Goal: Task Accomplishment & Management: Manage account settings

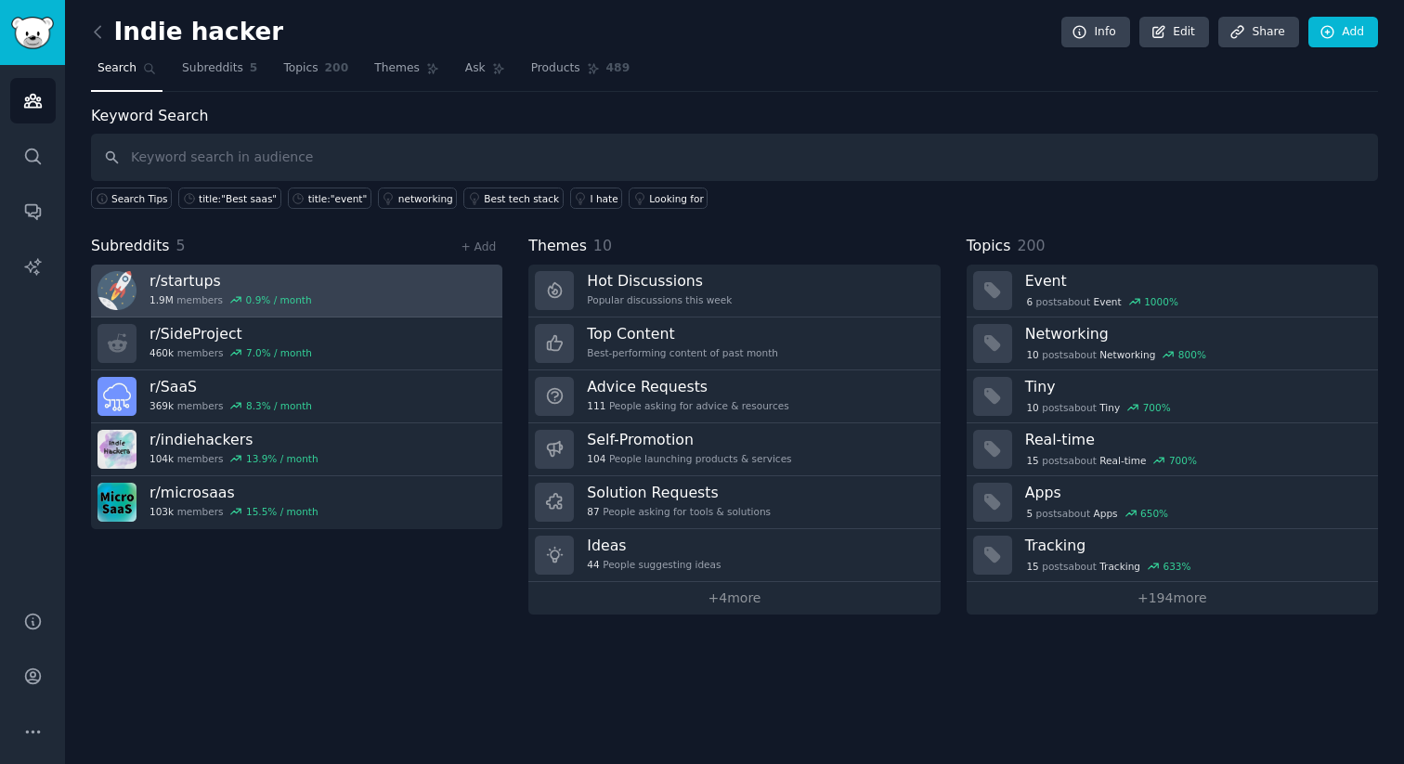
click at [338, 291] on link "r/ startups 1.9M members 0.9 % / month" at bounding box center [296, 291] width 411 height 53
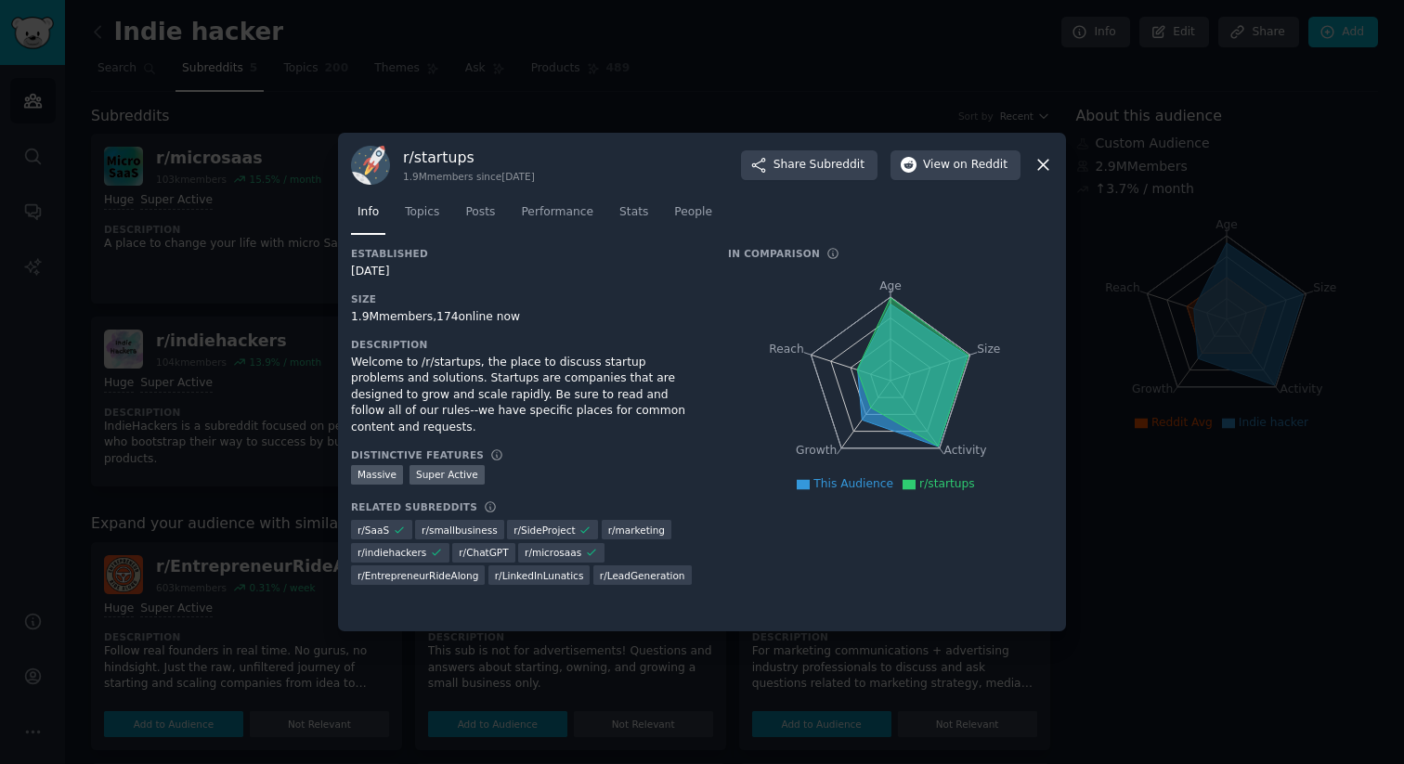
click at [268, 325] on div at bounding box center [702, 382] width 1404 height 764
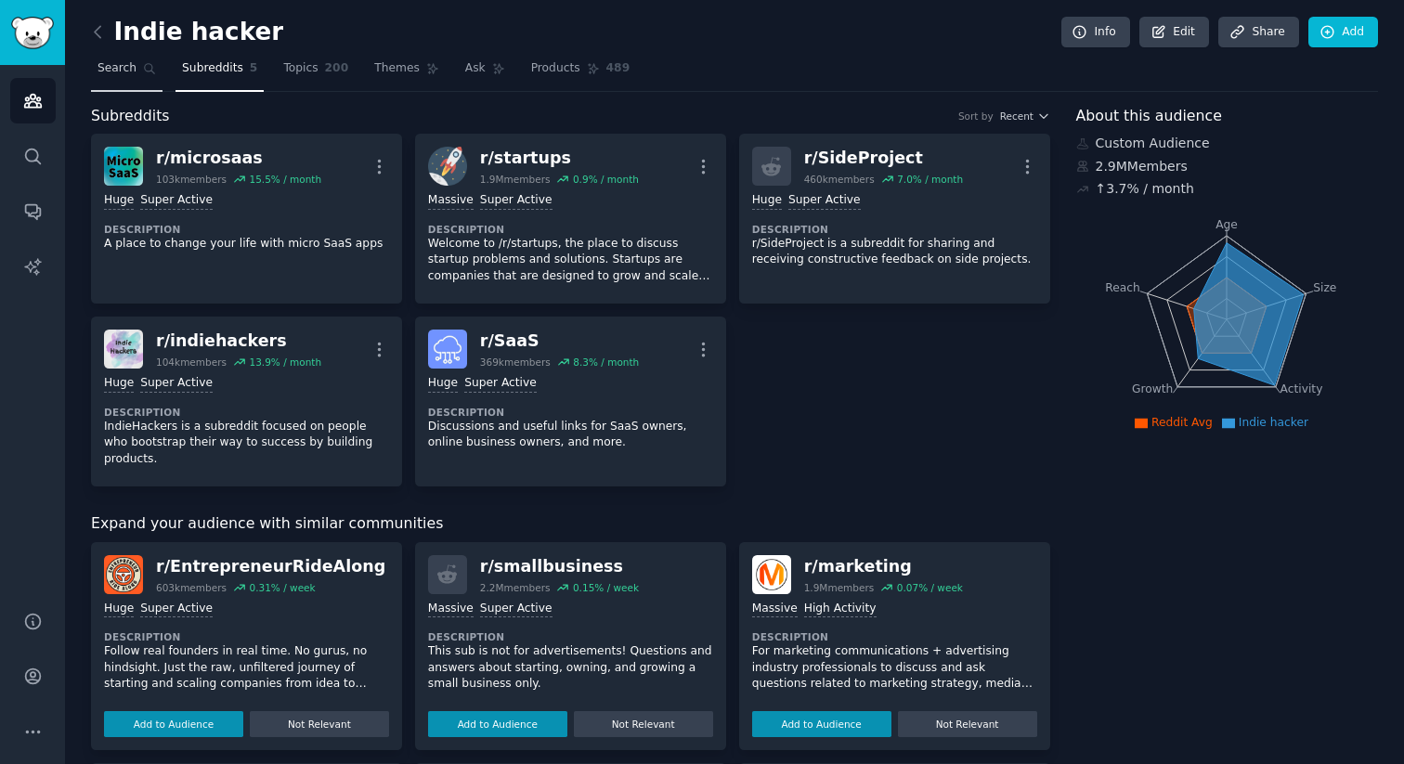
click at [123, 68] on span "Search" at bounding box center [116, 68] width 39 height 17
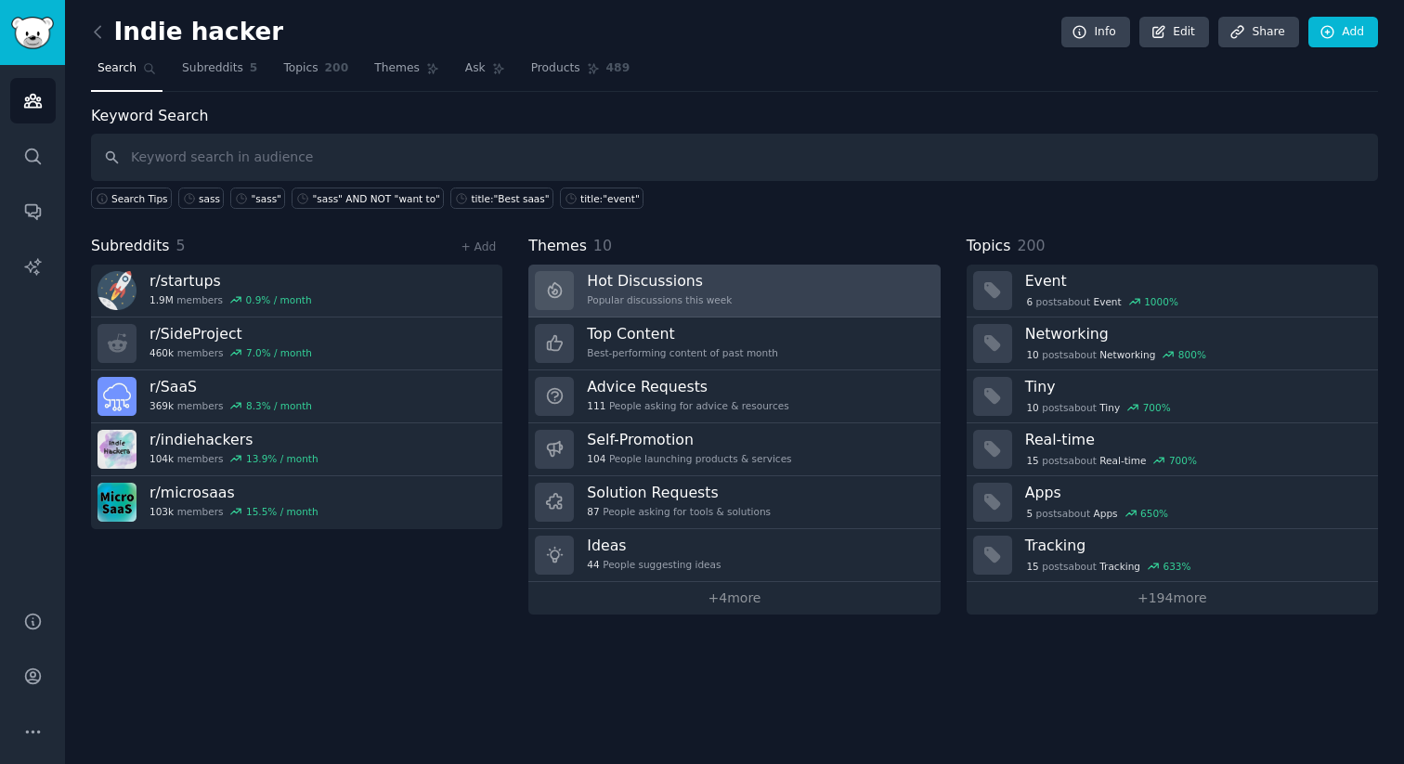
click at [729, 293] on link "Hot Discussions Popular discussions this week" at bounding box center [733, 291] width 411 height 53
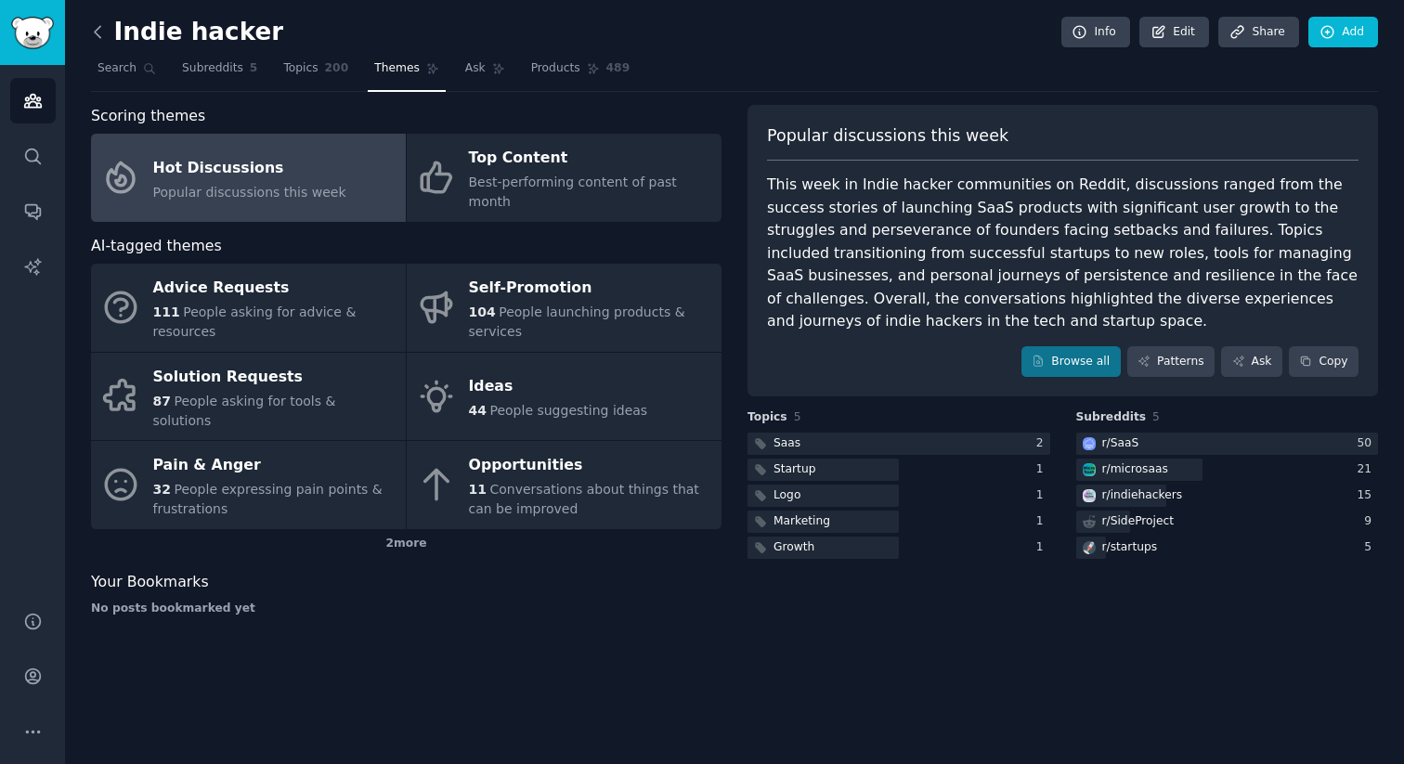
click at [97, 34] on icon at bounding box center [98, 31] width 6 height 11
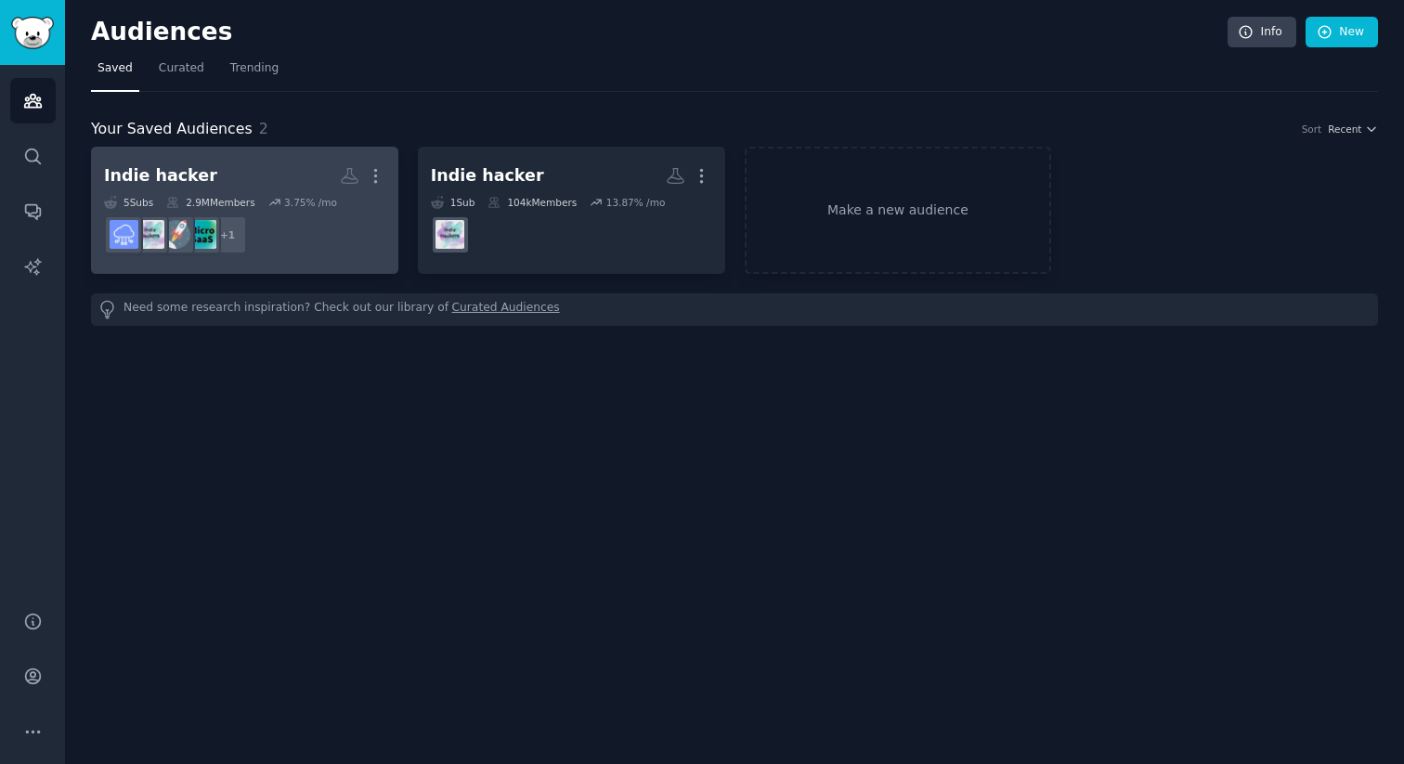
click at [303, 172] on h2 "Indie hacker More" at bounding box center [244, 176] width 281 height 32
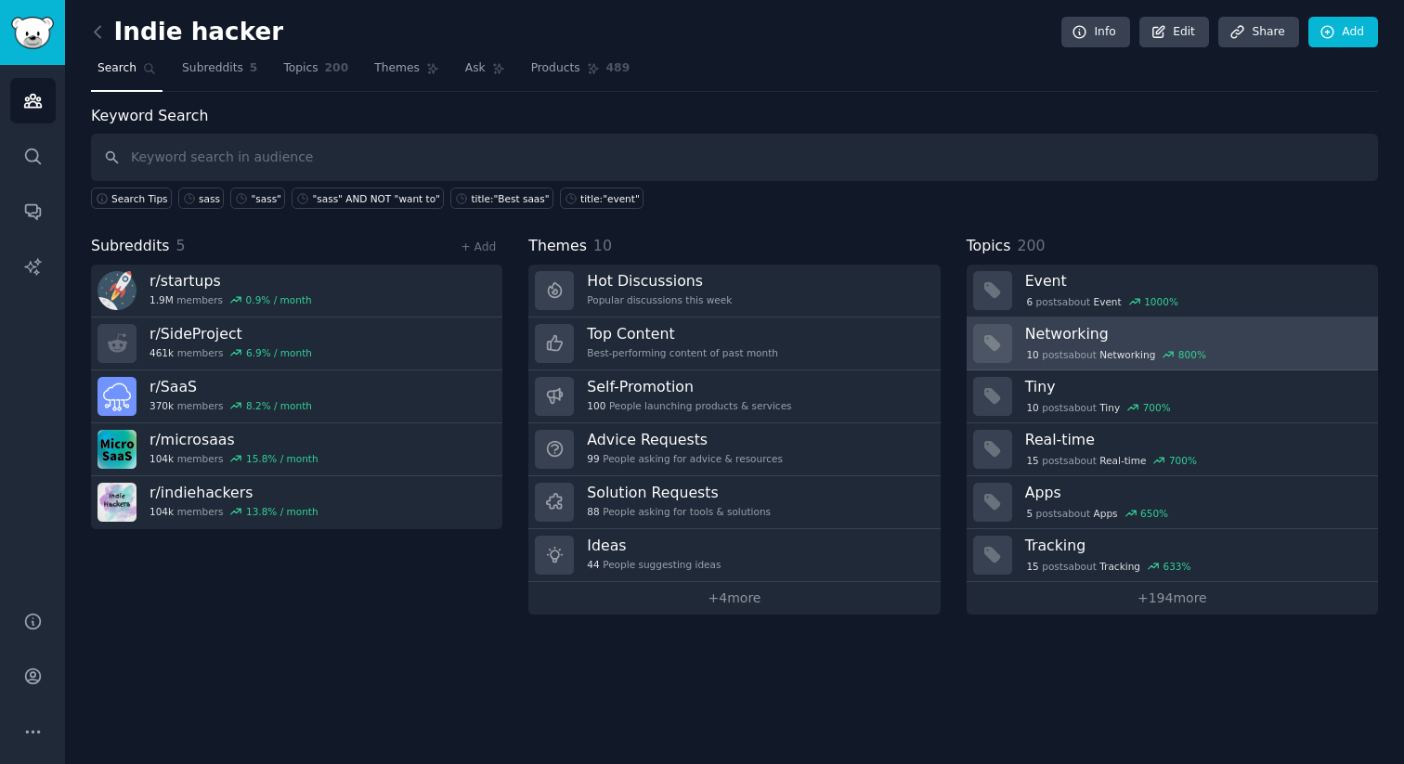
click at [1249, 346] on div "10 post s about Networking 800 %" at bounding box center [1195, 354] width 340 height 17
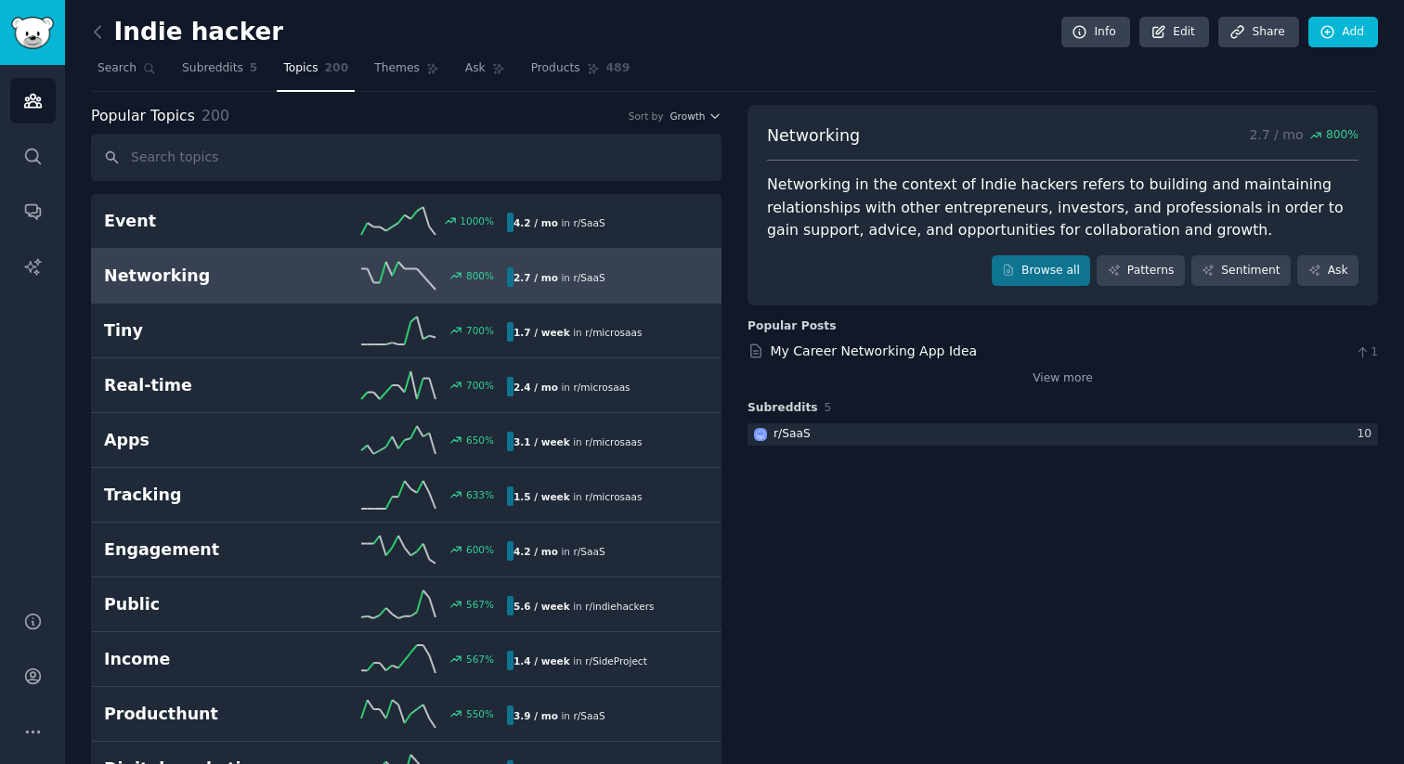
click at [93, 18] on link at bounding box center [102, 33] width 23 height 30
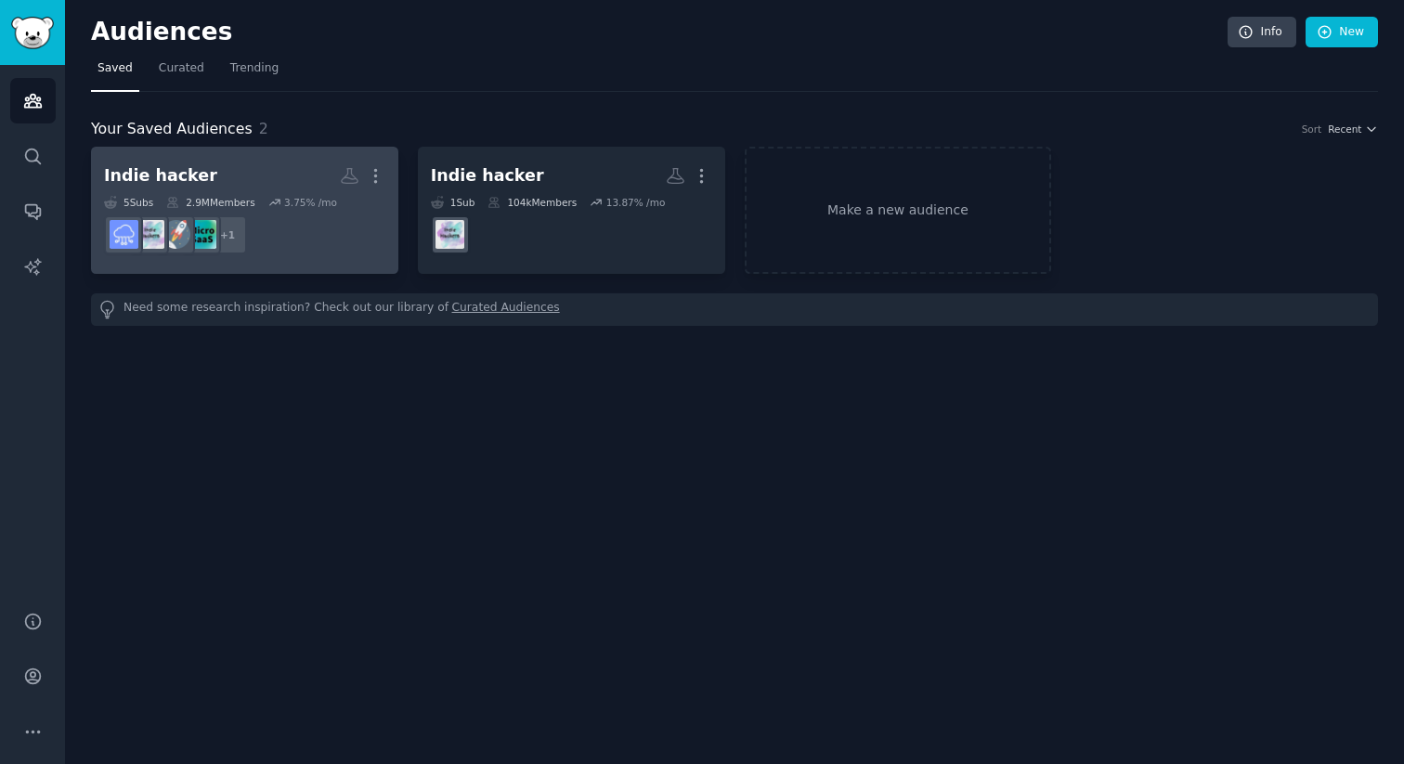
click at [367, 226] on dd "+ 1" at bounding box center [244, 235] width 281 height 52
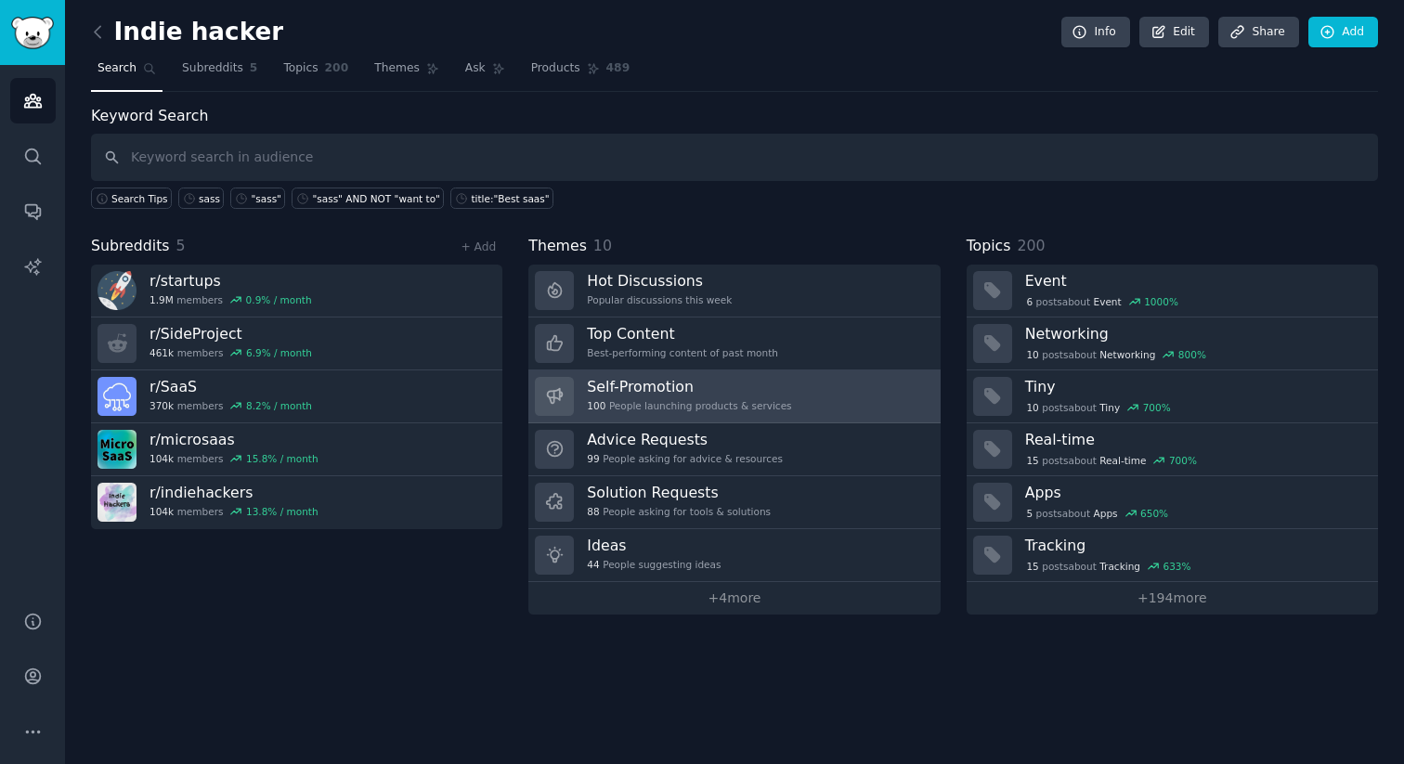
click at [730, 407] on div "100 People launching products & services" at bounding box center [689, 405] width 204 height 13
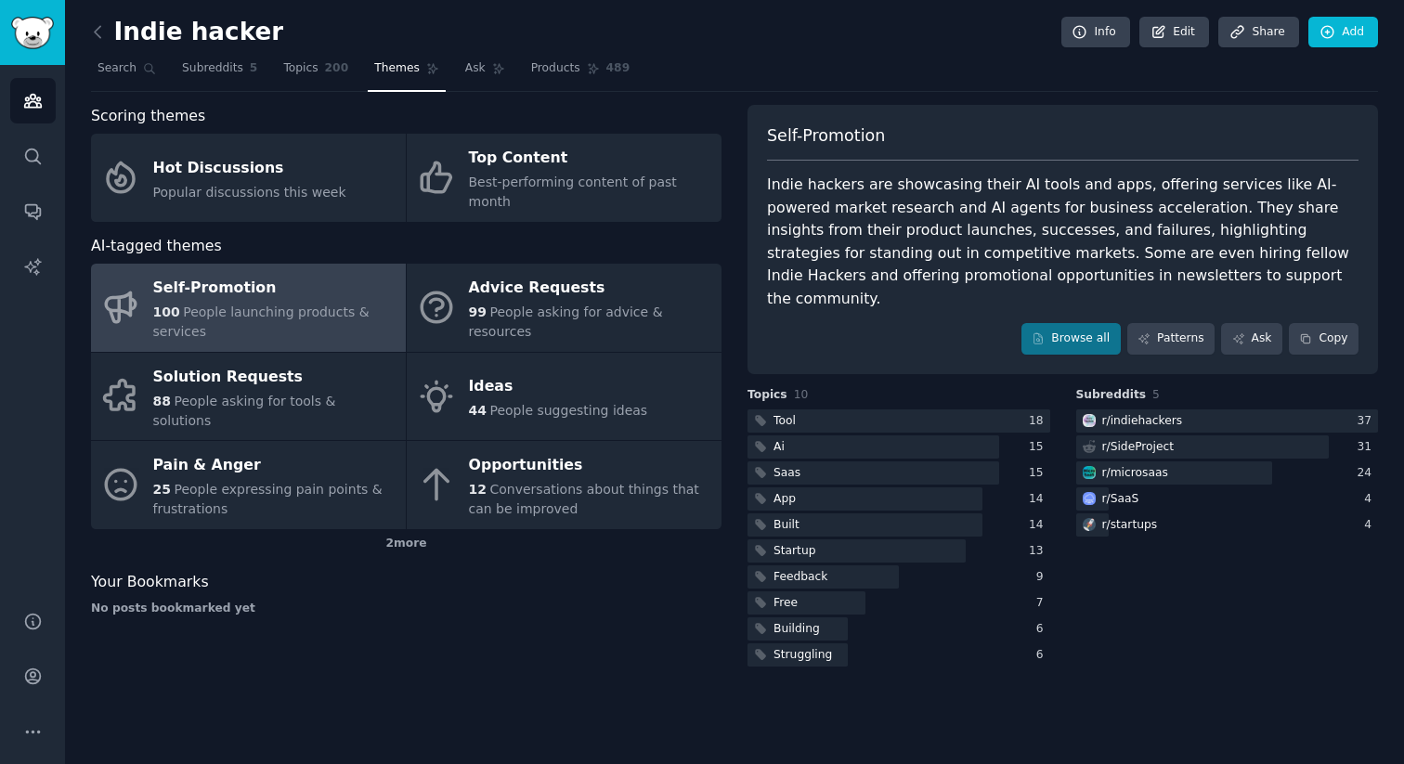
click at [89, 32] on div "Indie hacker Info Edit Share Add Search Subreddits 5 Topics 200 Themes Ask Prod…" at bounding box center [734, 382] width 1339 height 764
click at [97, 32] on icon at bounding box center [97, 31] width 19 height 19
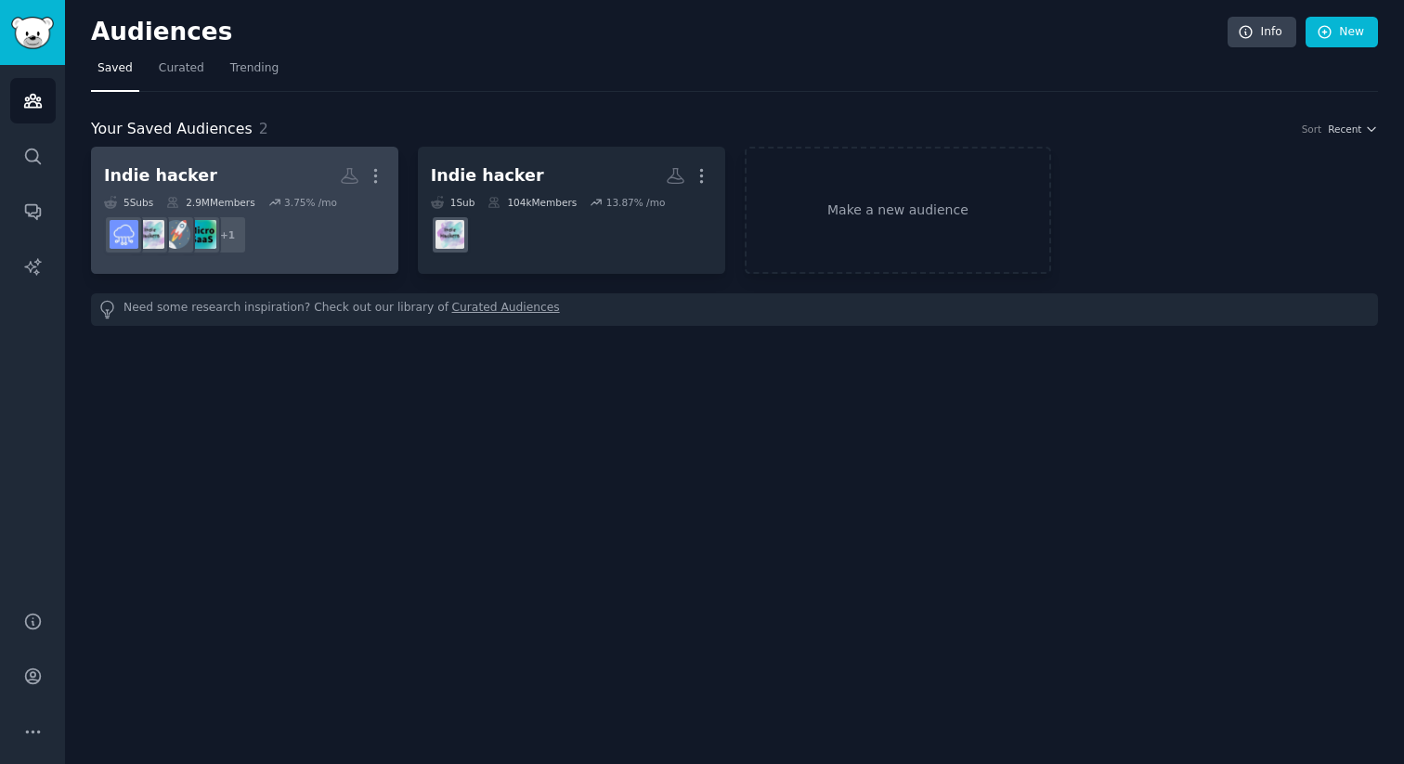
click at [305, 231] on dd "+ 1" at bounding box center [244, 235] width 281 height 52
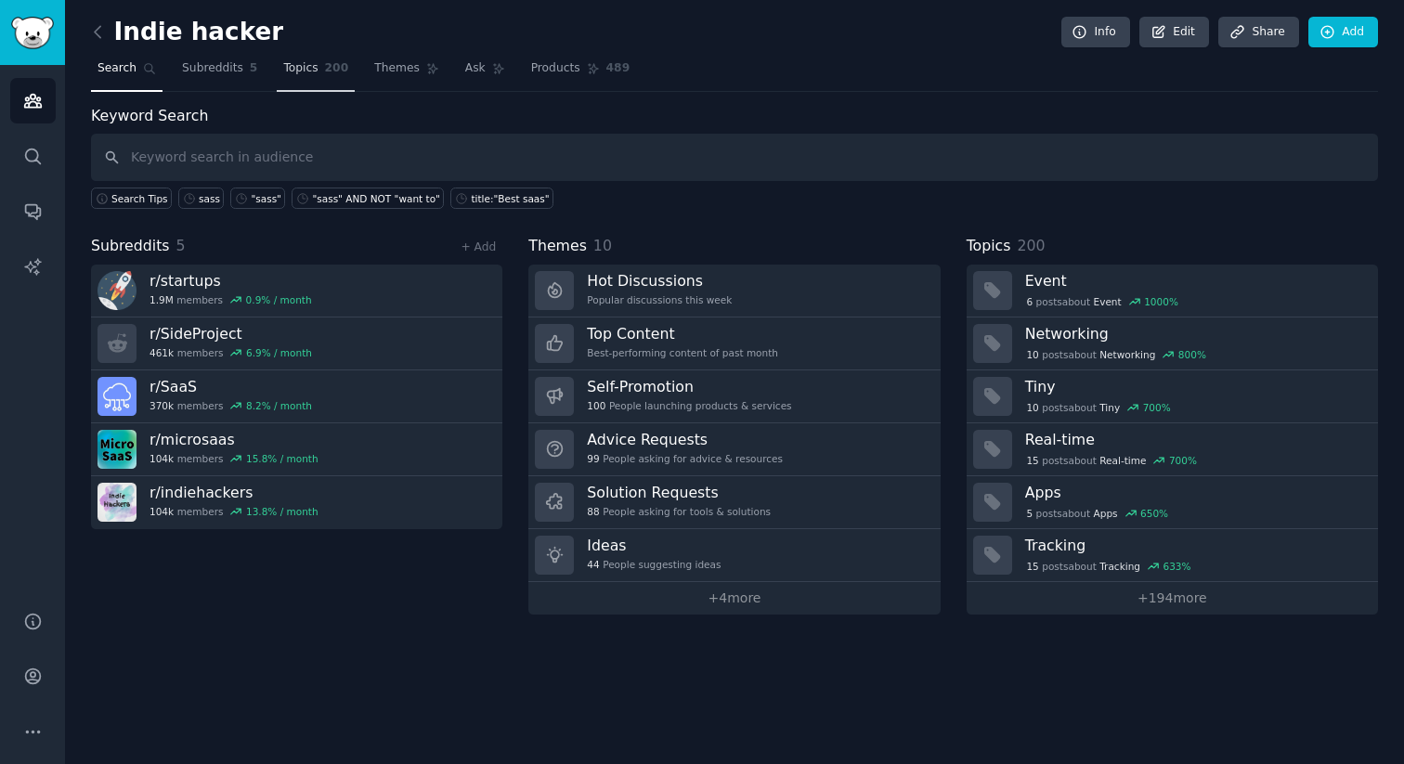
click at [294, 83] on link "Topics 200" at bounding box center [316, 73] width 78 height 38
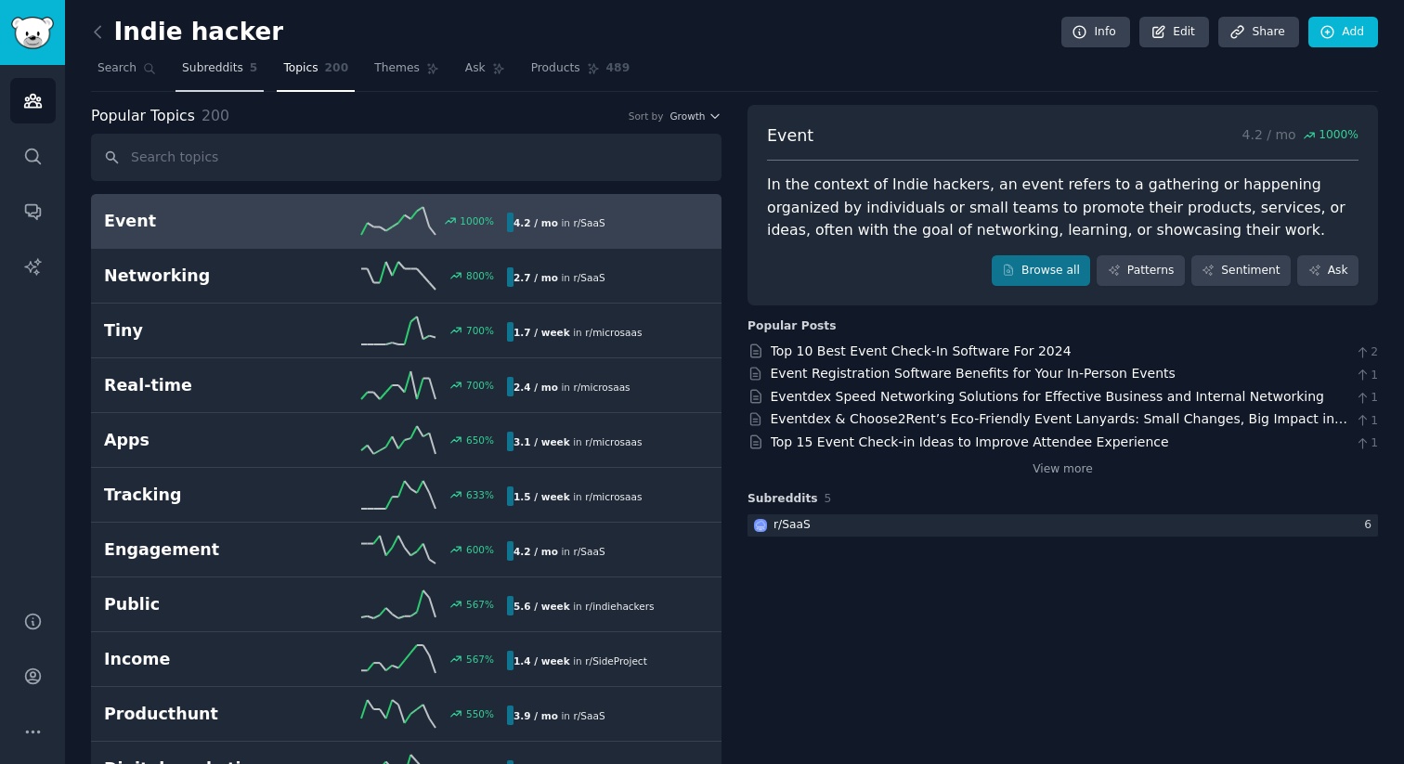
click at [221, 68] on span "Subreddits" at bounding box center [212, 68] width 61 height 17
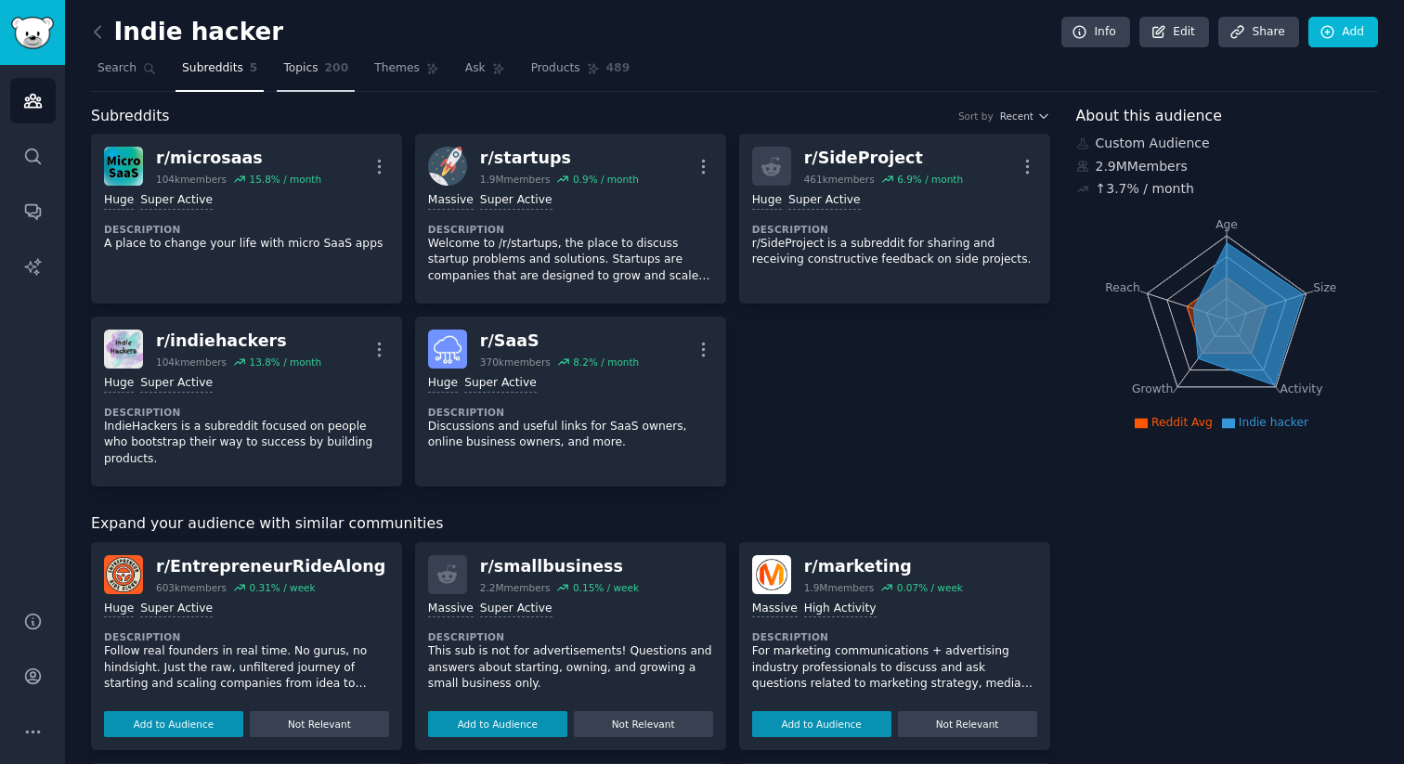
click at [285, 70] on span "Topics" at bounding box center [300, 68] width 34 height 17
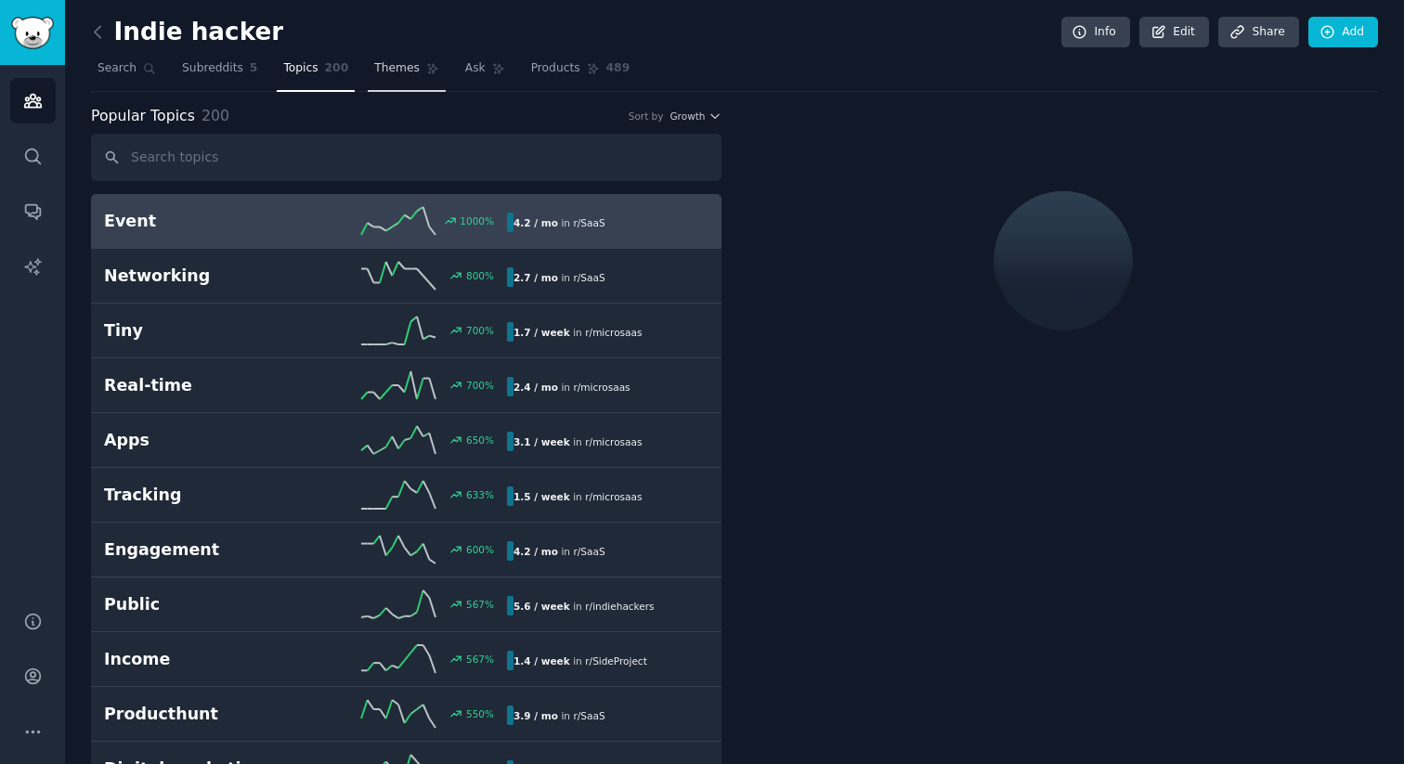
click at [388, 65] on span "Themes" at bounding box center [396, 68] width 45 height 17
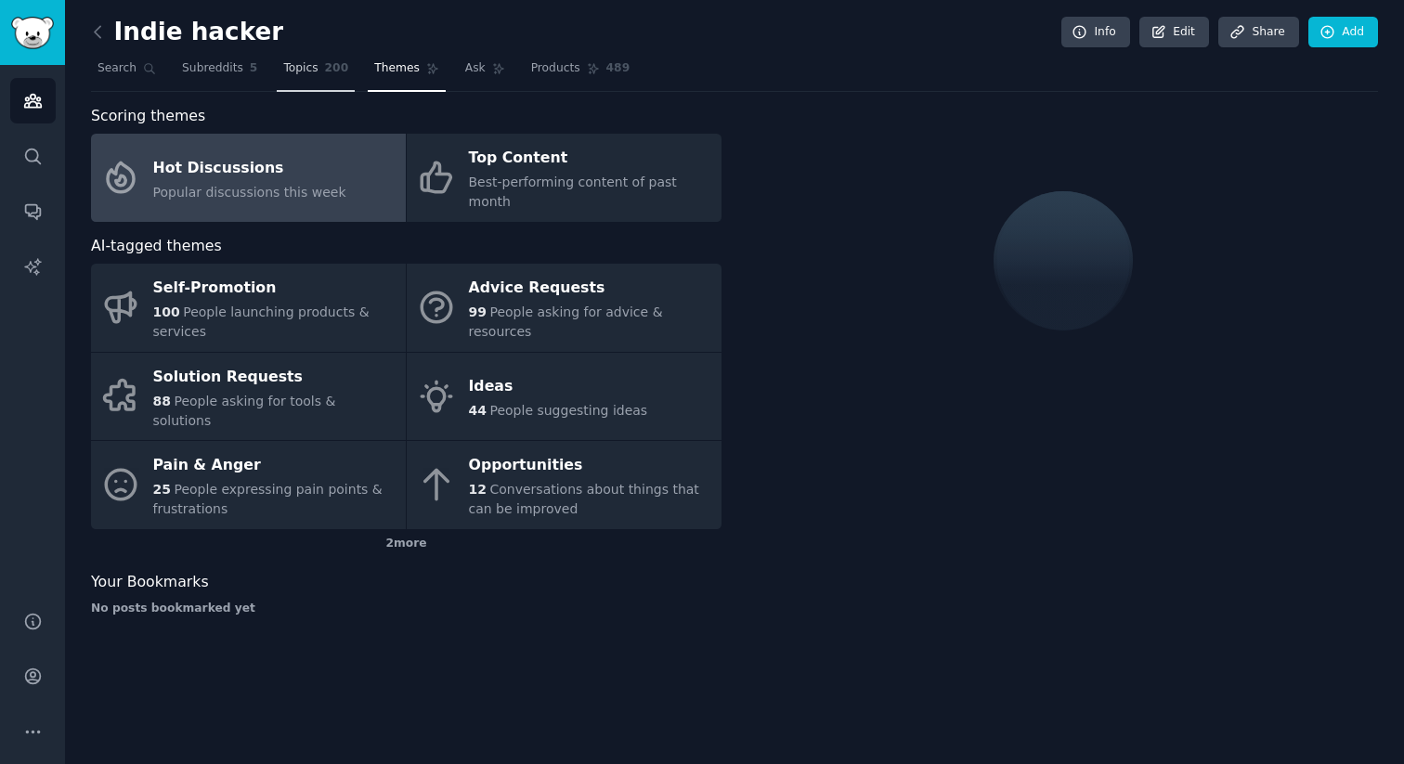
click at [327, 67] on span "200" at bounding box center [337, 68] width 24 height 17
click at [229, 69] on span "Subreddits" at bounding box center [212, 68] width 61 height 17
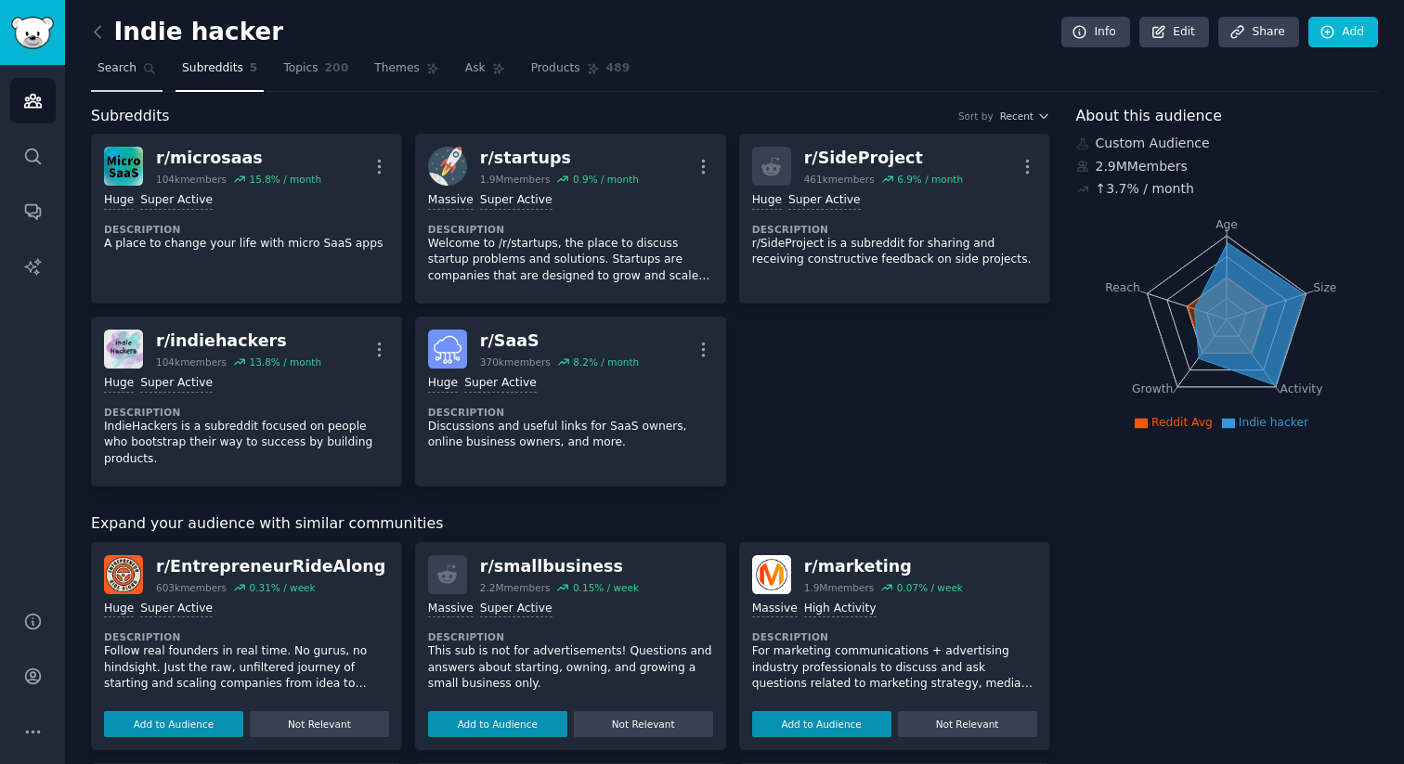
click at [127, 74] on span "Search" at bounding box center [116, 68] width 39 height 17
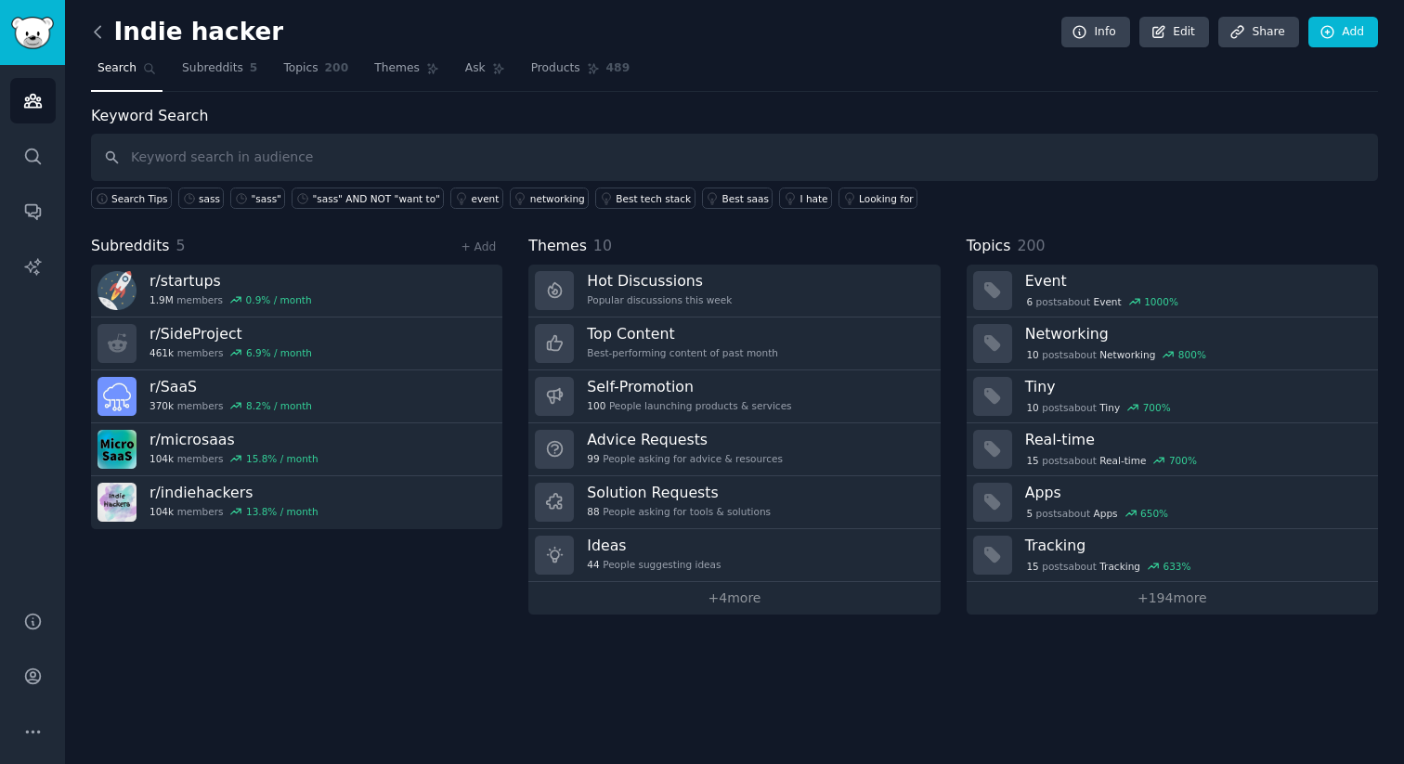
click at [98, 37] on icon at bounding box center [97, 31] width 19 height 19
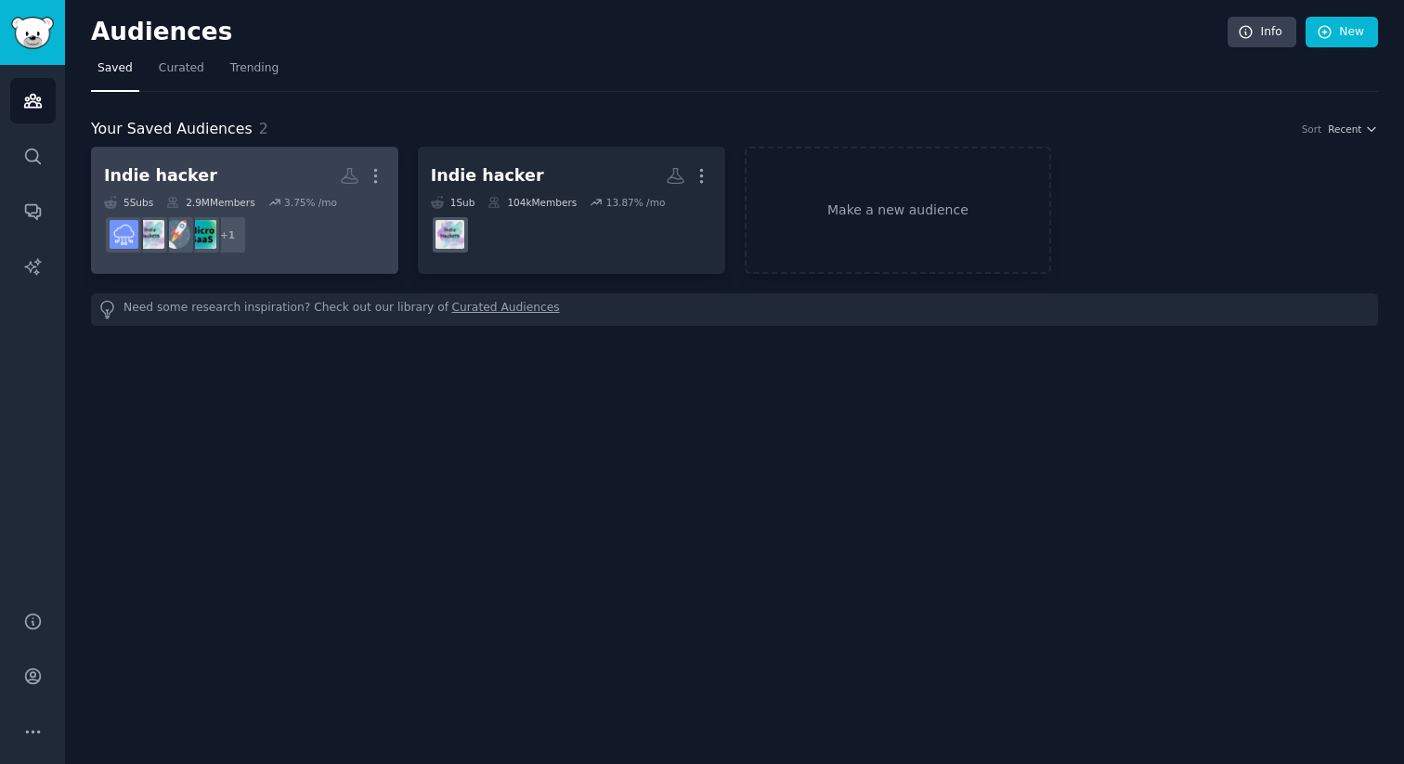
click at [342, 216] on dd "+ 1" at bounding box center [244, 235] width 281 height 52
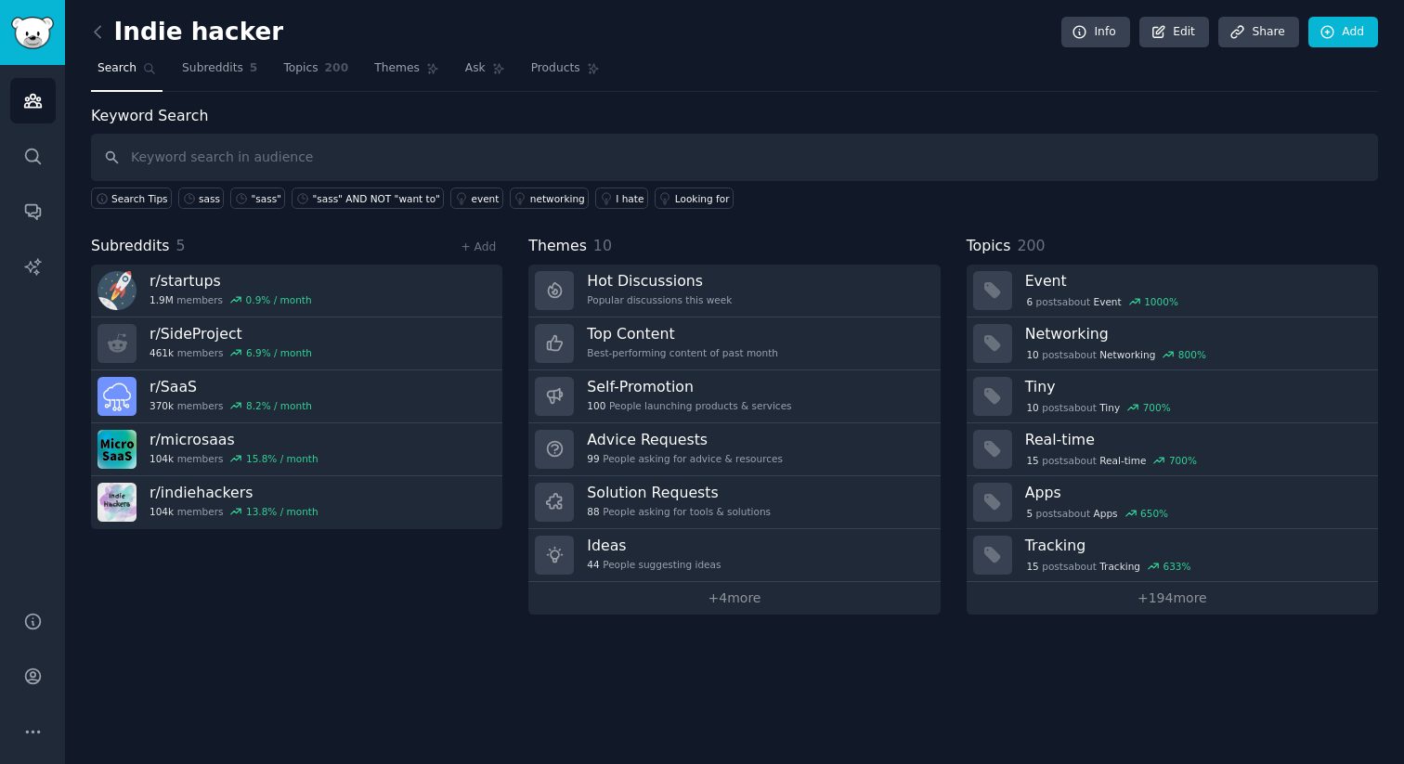
click at [488, 253] on div "+ Add" at bounding box center [478, 246] width 48 height 19
click at [483, 252] on link "+ Add" at bounding box center [478, 246] width 35 height 13
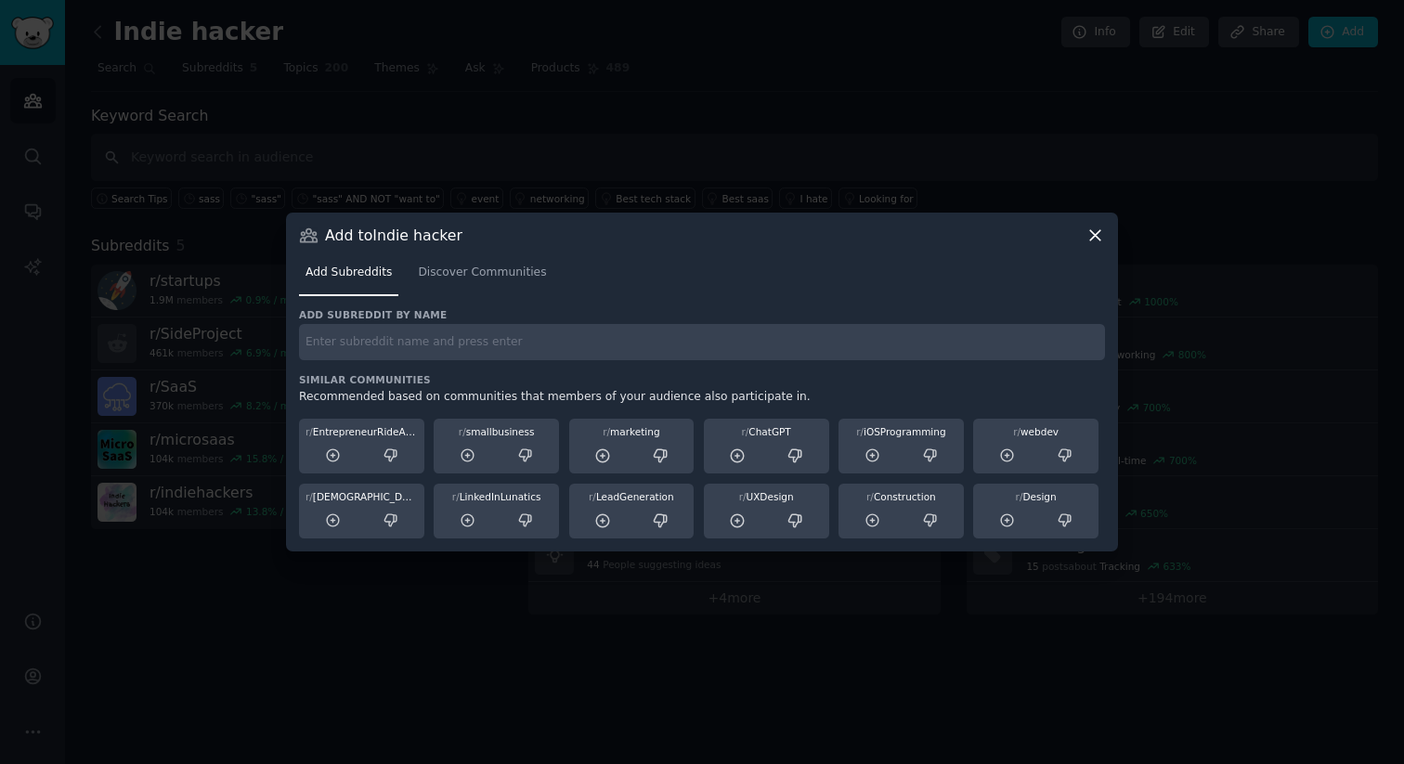
click at [1098, 232] on icon at bounding box center [1095, 235] width 10 height 10
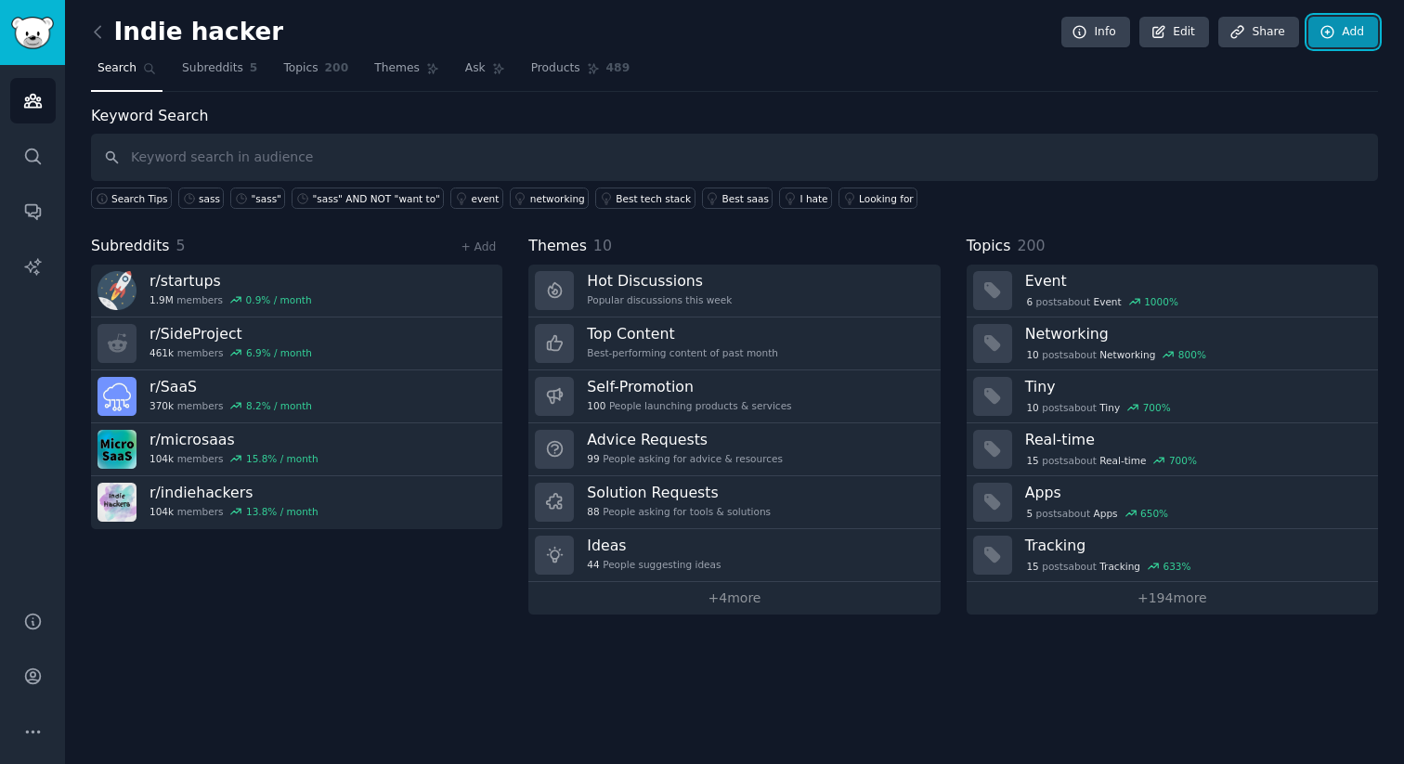
click at [1351, 39] on link "Add" at bounding box center [1343, 33] width 70 height 32
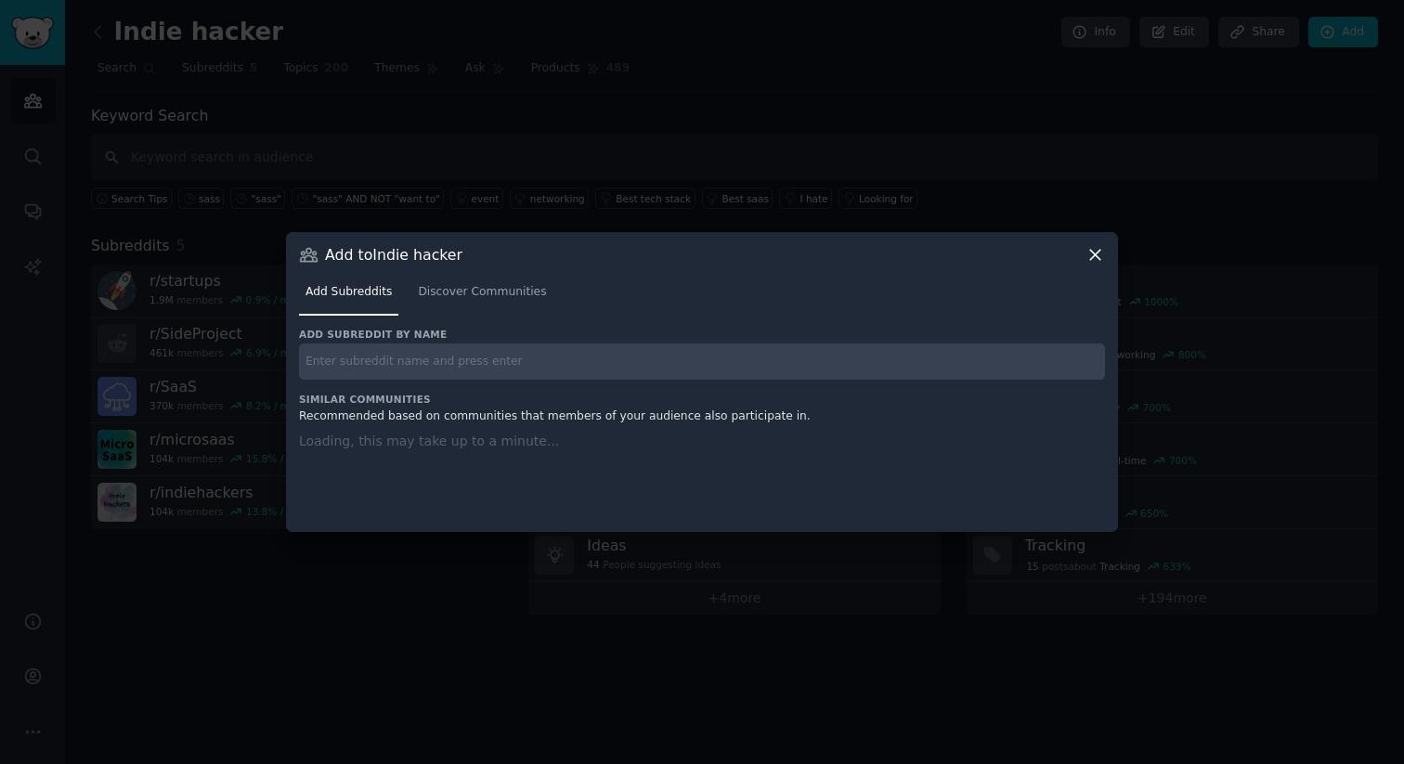
click at [1092, 245] on icon at bounding box center [1094, 254] width 19 height 19
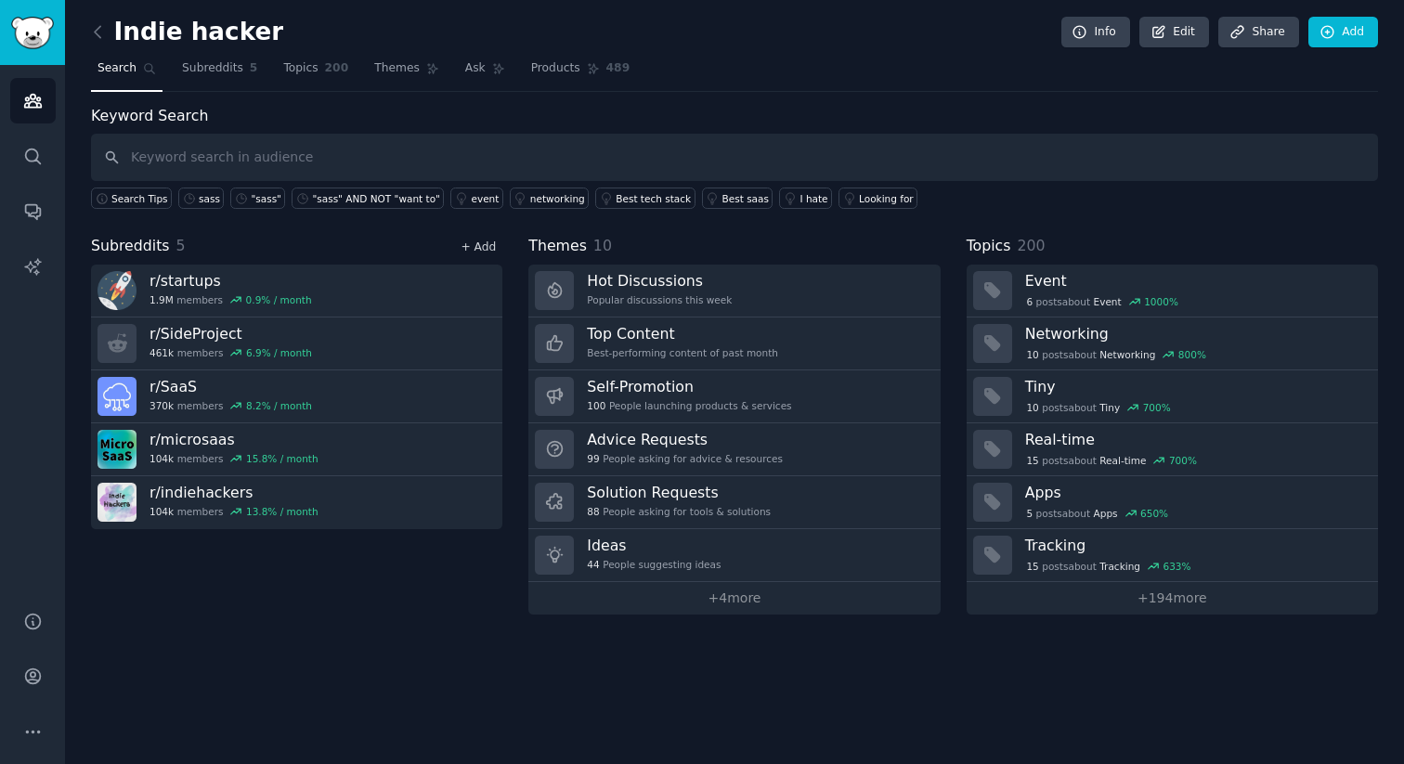
click at [486, 245] on link "+ Add" at bounding box center [478, 246] width 35 height 13
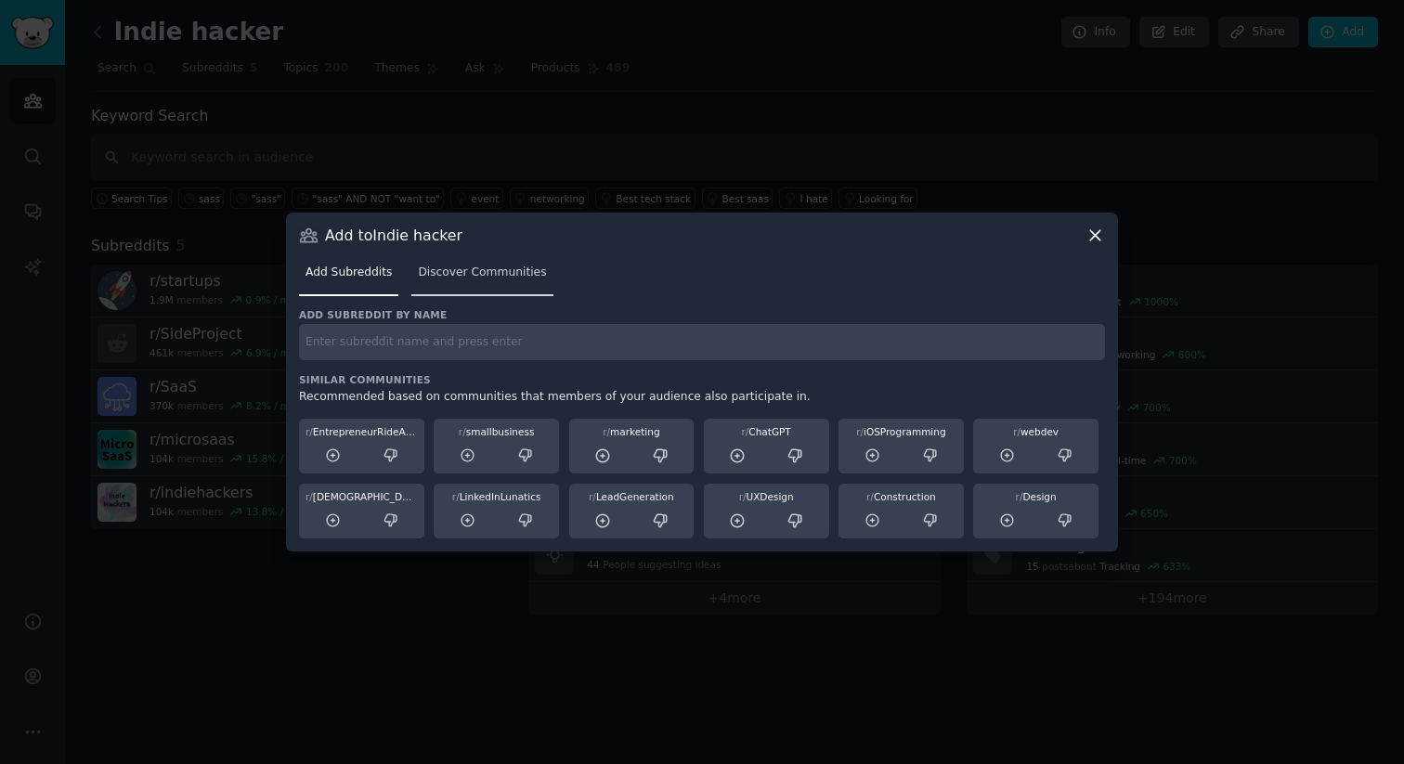
click at [487, 272] on span "Discover Communities" at bounding box center [482, 273] width 128 height 17
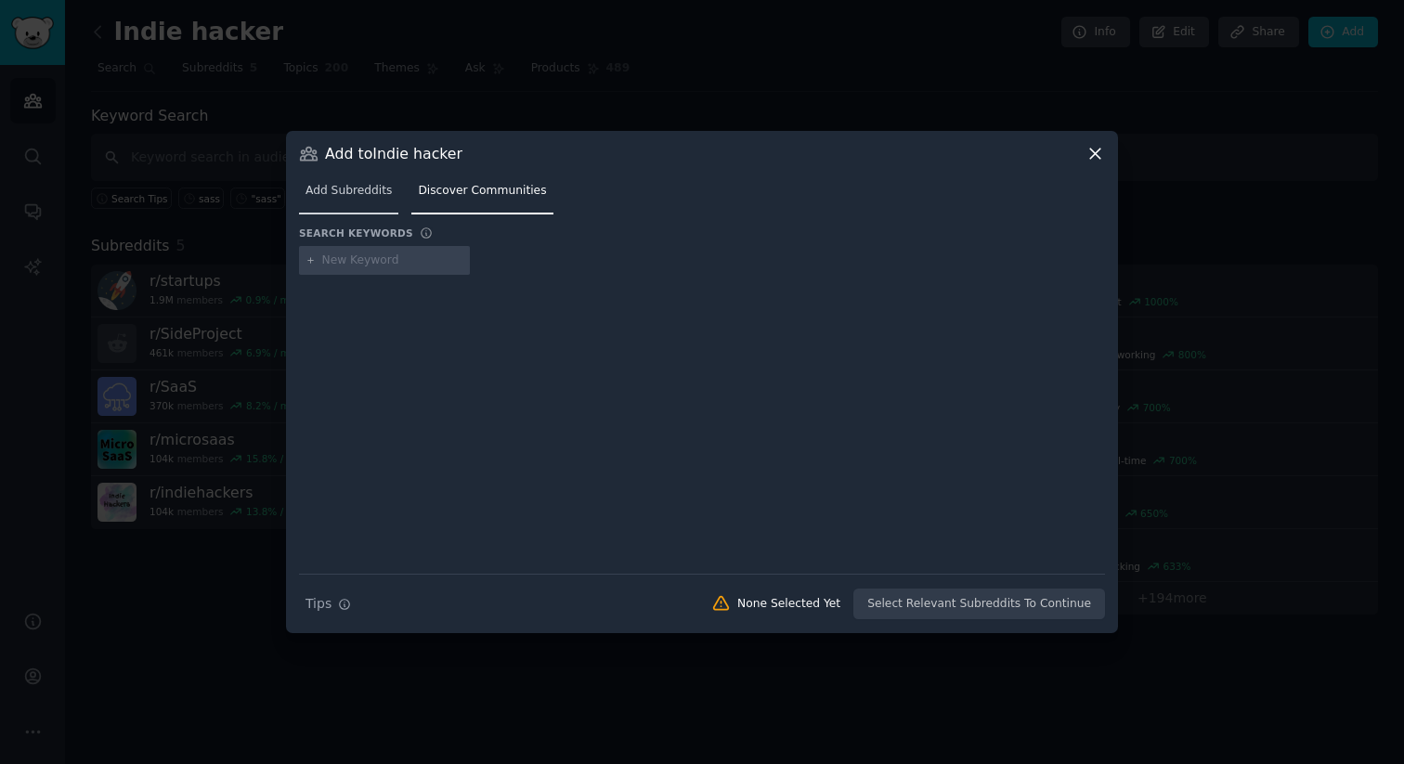
click at [338, 184] on span "Add Subreddits" at bounding box center [348, 191] width 86 height 17
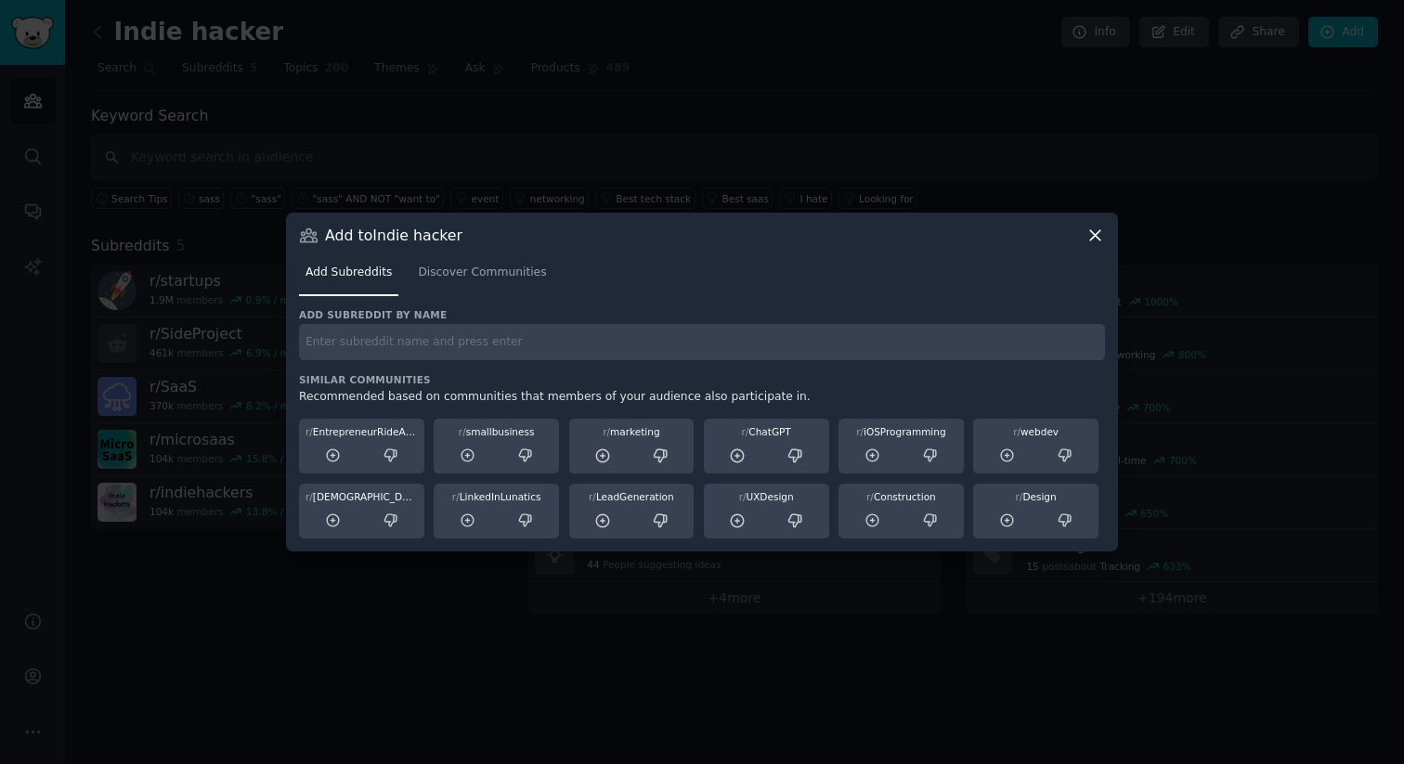
click at [400, 351] on input "text" at bounding box center [702, 342] width 806 height 36
type input "s"
click at [1091, 232] on icon at bounding box center [1095, 235] width 10 height 10
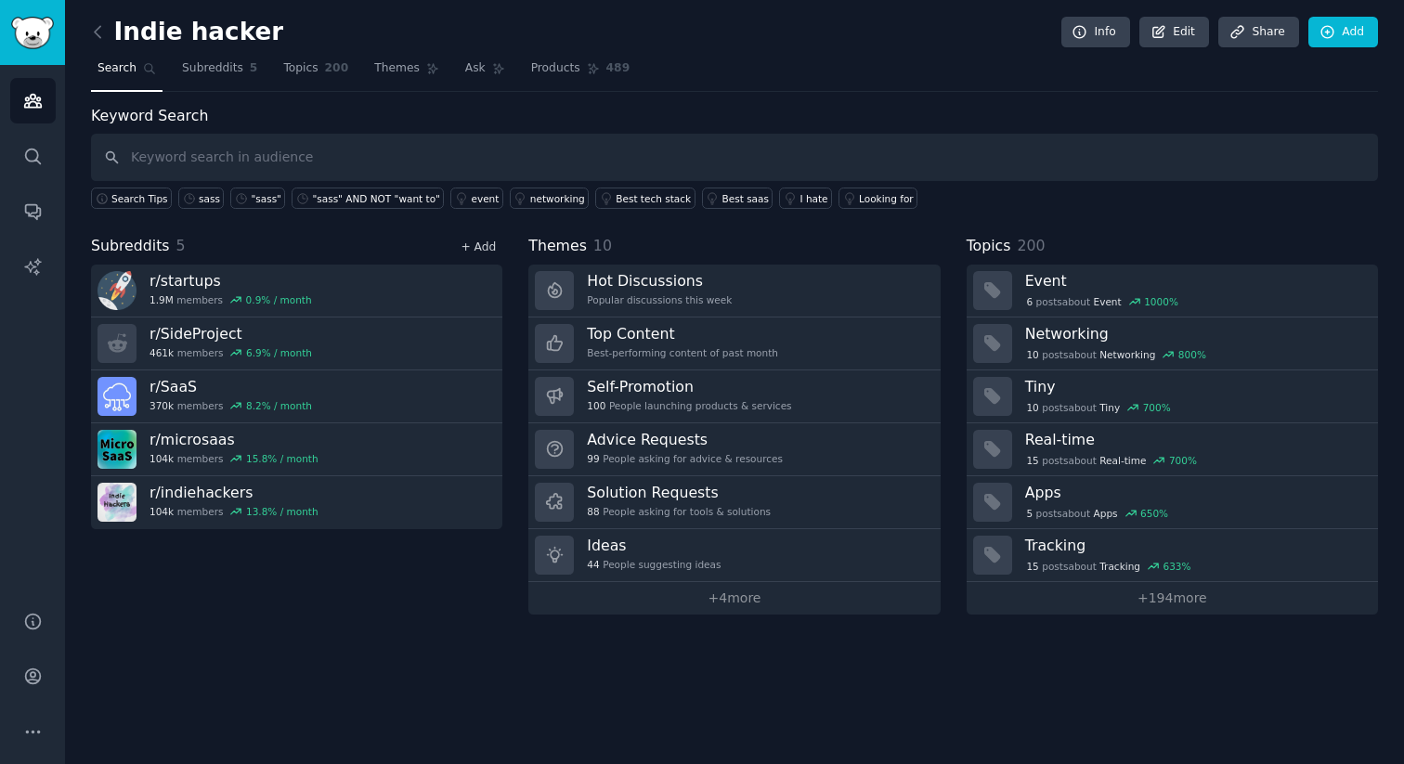
click at [487, 246] on link "+ Add" at bounding box center [478, 246] width 35 height 13
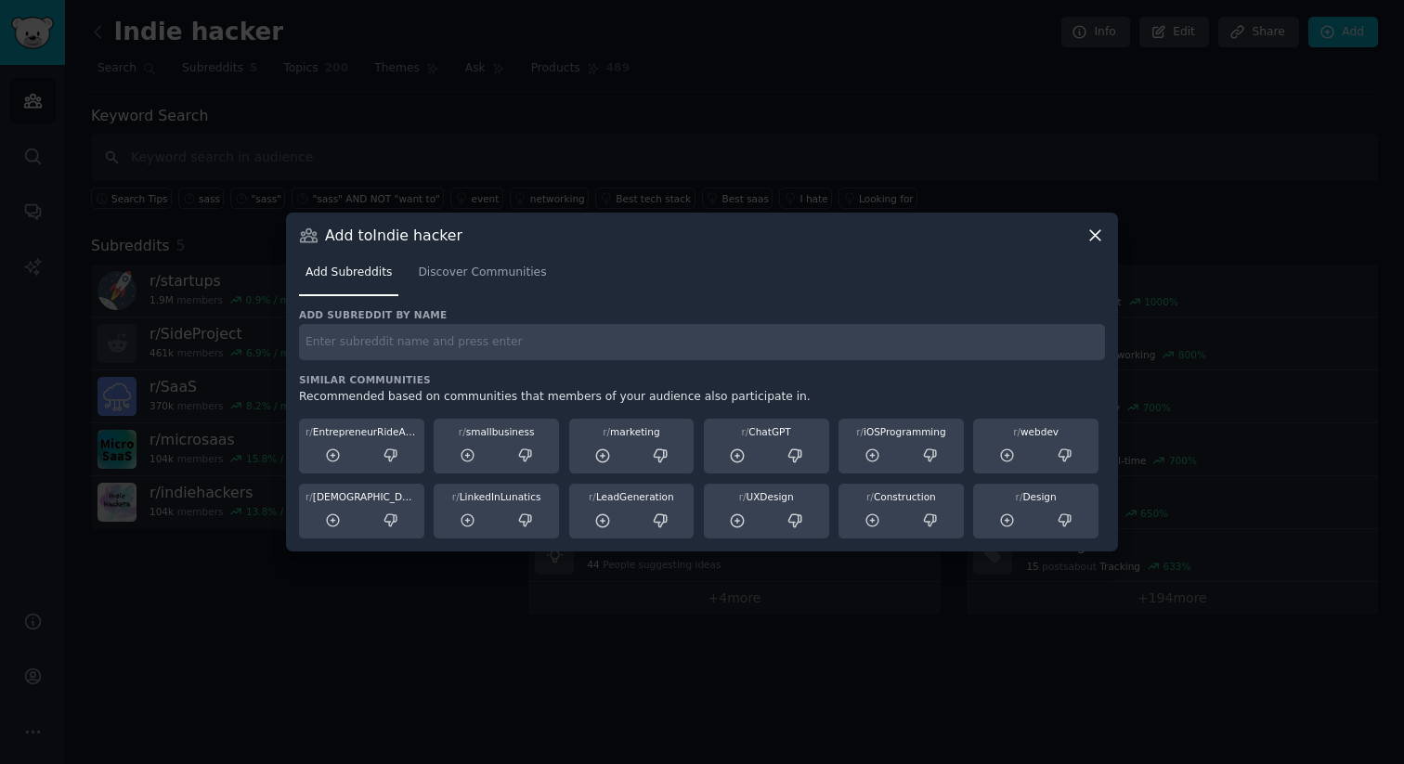
click at [656, 351] on input "text" at bounding box center [702, 342] width 806 height 36
type input "gpt"
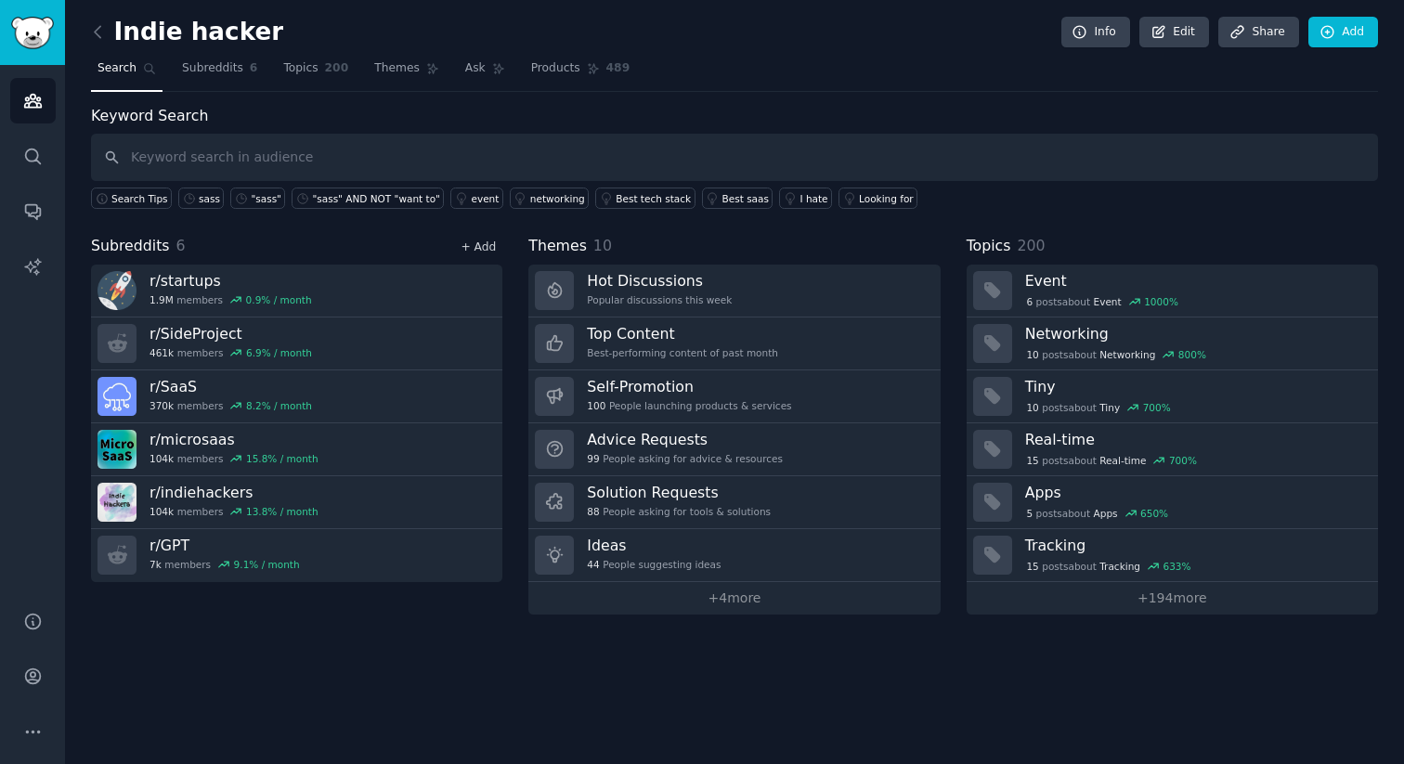
click at [485, 246] on link "+ Add" at bounding box center [478, 246] width 35 height 13
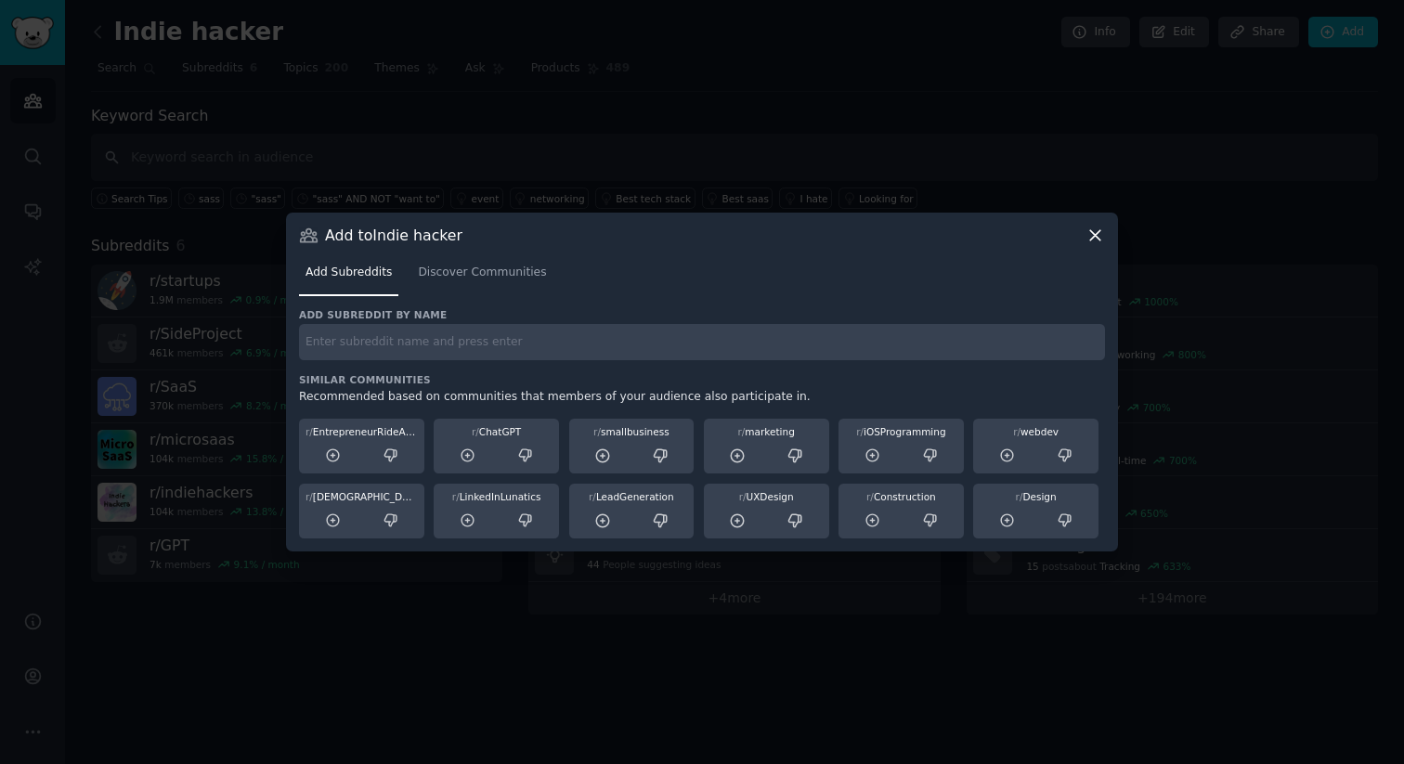
click at [414, 347] on input "text" at bounding box center [702, 342] width 806 height 36
click at [439, 347] on input "abc" at bounding box center [702, 342] width 806 height 36
type input "abc"
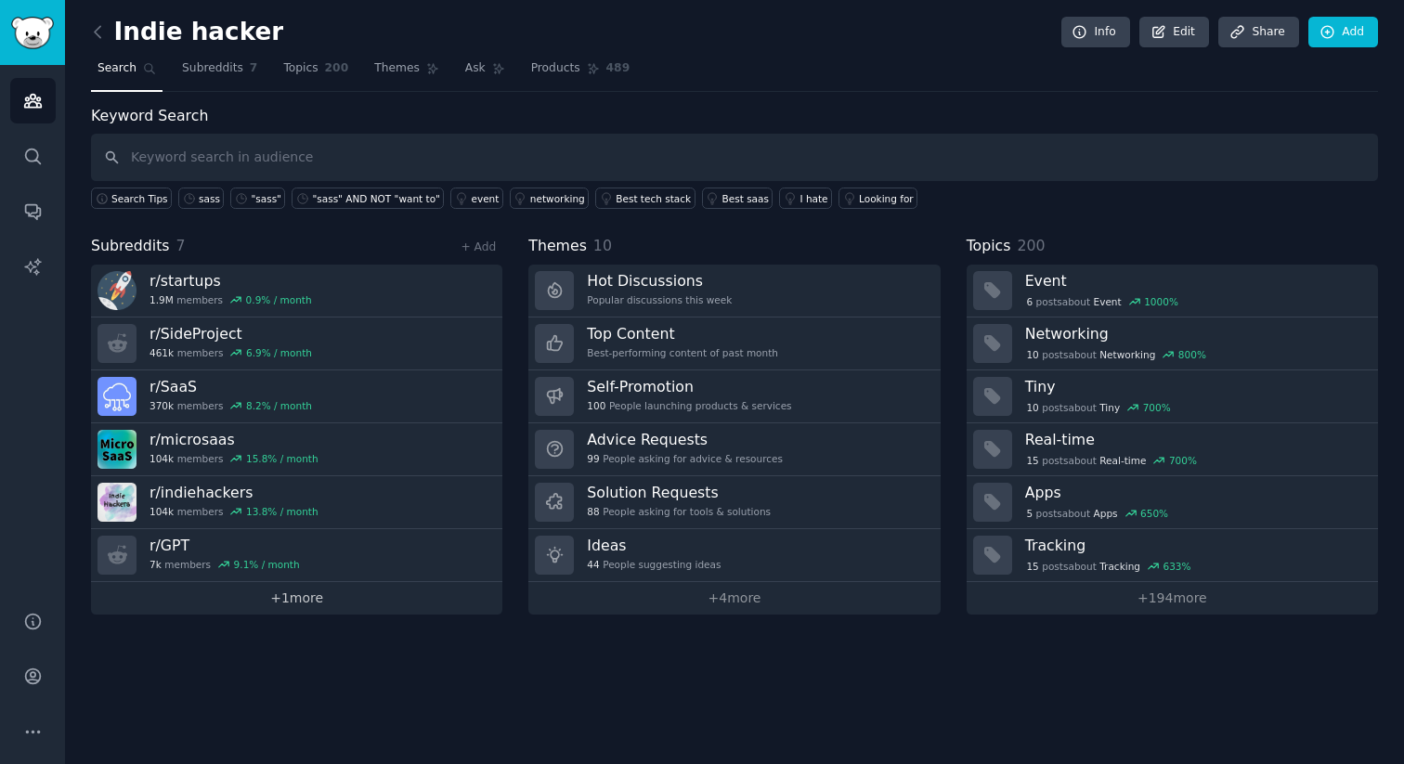
click at [297, 594] on link "+ 1 more" at bounding box center [296, 598] width 411 height 32
